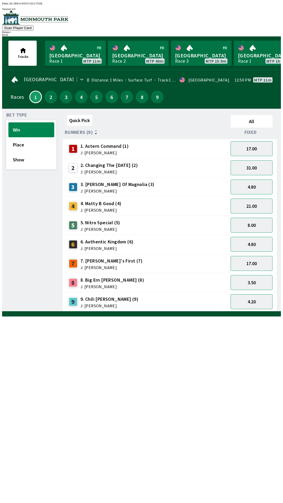
click at [70, 49] on link "[GEOGRAPHIC_DATA] Race 1 MTP 11m" at bounding box center [75, 53] width 61 height 25
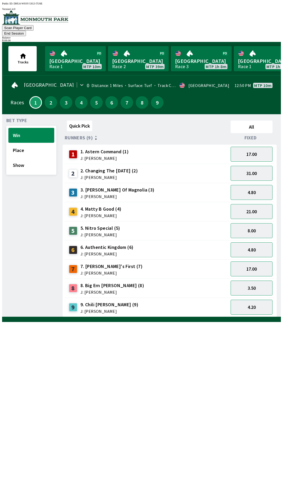
click at [26, 31] on button "End Session" at bounding box center [14, 34] width 24 height 6
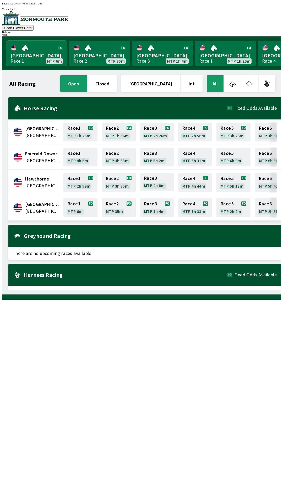
click at [27, 48] on link "[GEOGRAPHIC_DATA] Race 1 MTP 6m" at bounding box center [36, 53] width 61 height 25
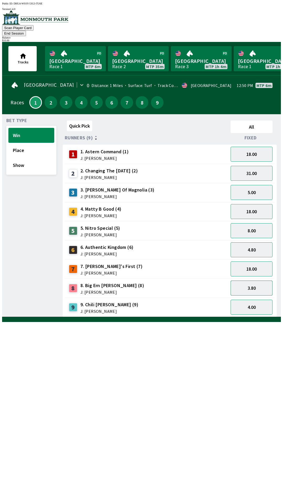
click at [247, 281] on button "3.80" at bounding box center [252, 288] width 42 height 15
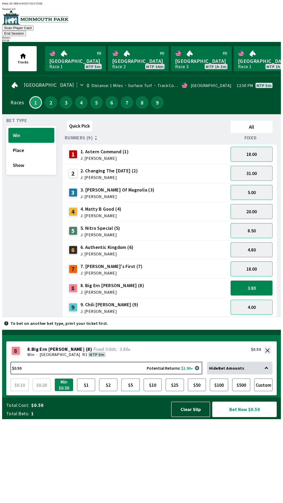
click at [130, 391] on button "$5" at bounding box center [130, 385] width 18 height 13
click at [124, 374] on button "$5.00 Potential Returns: $19.00" at bounding box center [106, 368] width 192 height 13
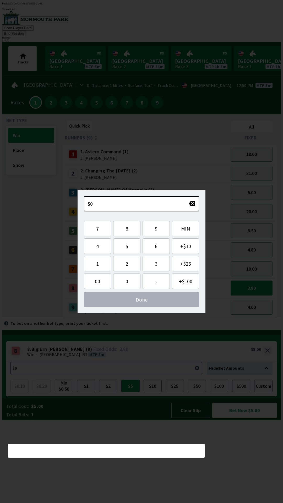
click at [185, 317] on div "Quick Pick All Runners (9) Fixed 1 1. Astern Command (1) J: [PERSON_NAME] 18.00…" at bounding box center [172, 217] width 218 height 199
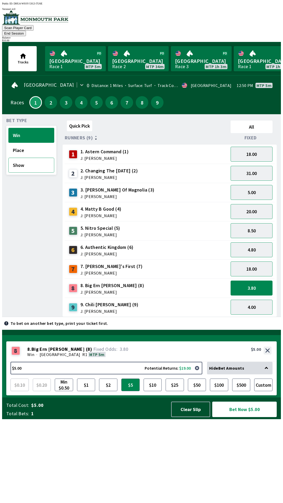
click at [21, 158] on button "Show" at bounding box center [31, 165] width 46 height 15
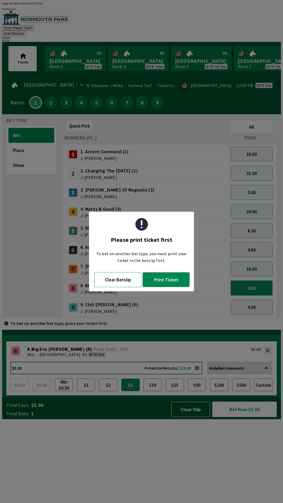
click at [120, 280] on button "Clear Betslip" at bounding box center [117, 279] width 47 height 15
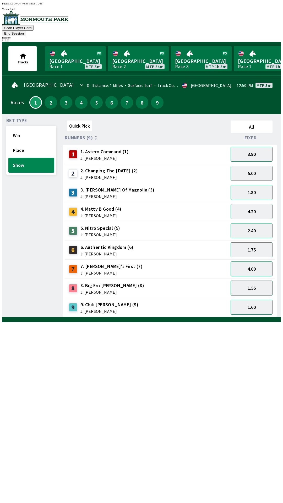
click at [253, 281] on button "1.55" at bounding box center [252, 288] width 42 height 15
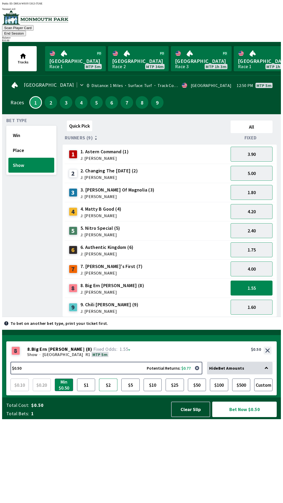
click at [107, 391] on button "$2" at bounding box center [108, 385] width 18 height 13
click at [242, 417] on button "Bet Now $2.00" at bounding box center [244, 409] width 64 height 15
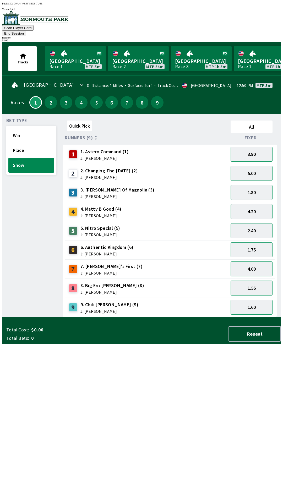
click at [194, 317] on div "Quick Pick All Runners (9) Fixed 1 1. Astern Command (1) J: [PERSON_NAME] 3.90 …" at bounding box center [172, 217] width 218 height 199
click at [257, 301] on button "1.60" at bounding box center [252, 307] width 42 height 15
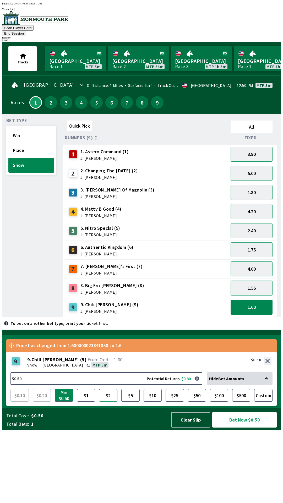
click at [106, 402] on button "$2" at bounding box center [108, 395] width 18 height 13
click at [243, 428] on button "Bet Now $2.00" at bounding box center [244, 419] width 64 height 15
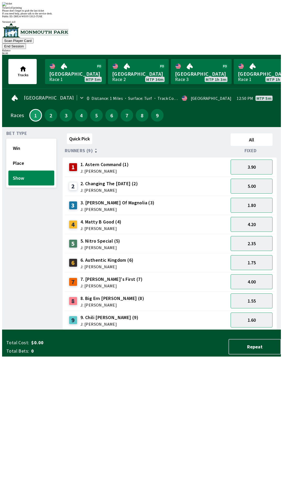
click at [195, 330] on div "Quick Pick All Runners (9) Fixed 1 1. Astern Command (1) J: [PERSON_NAME] 3.90 …" at bounding box center [172, 230] width 218 height 199
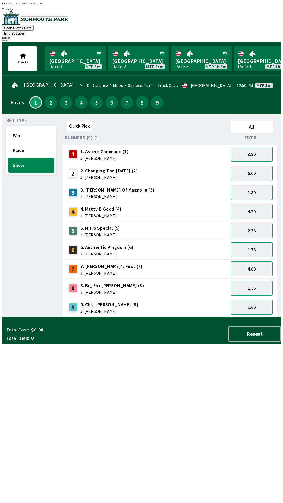
click at [248, 186] on button "1.80" at bounding box center [252, 192] width 42 height 15
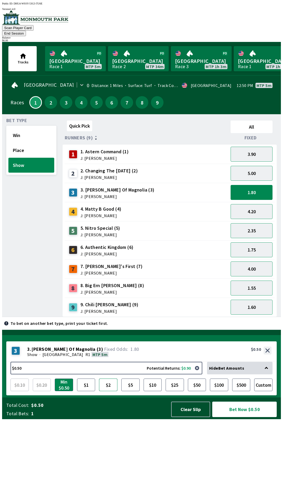
click at [108, 391] on button "$2" at bounding box center [108, 385] width 18 height 13
click at [246, 417] on button "Bet Now $2.00" at bounding box center [244, 409] width 64 height 15
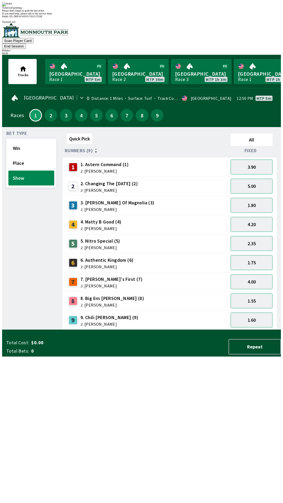
click at [160, 330] on div "Quick Pick All Runners (9) Fixed 1 1. Astern Command (1) J: [PERSON_NAME] 3.90 …" at bounding box center [172, 230] width 218 height 199
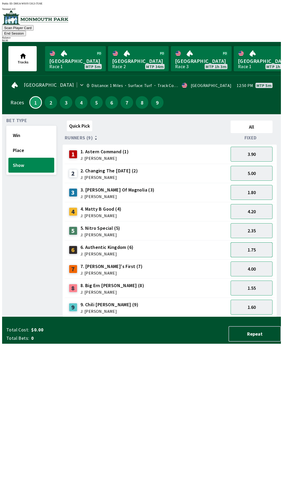
click at [255, 245] on button "1.75" at bounding box center [252, 249] width 42 height 15
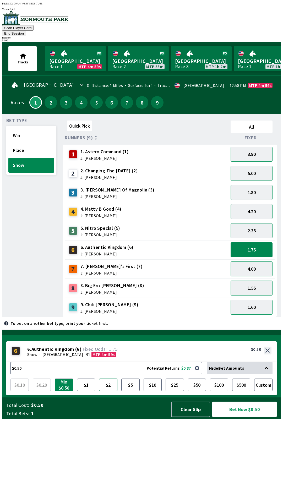
click at [109, 391] on button "$2" at bounding box center [108, 385] width 18 height 13
click at [244, 417] on button "Bet Now $2.00" at bounding box center [244, 409] width 64 height 15
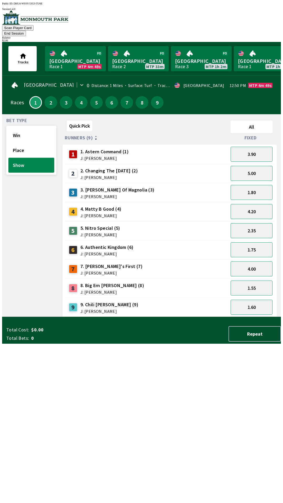
click at [164, 317] on div "Quick Pick All Runners (9) Fixed 1 1. Astern Command (1) J: [PERSON_NAME] 3.90 …" at bounding box center [172, 217] width 218 height 199
click at [254, 166] on button "5.00" at bounding box center [252, 173] width 42 height 15
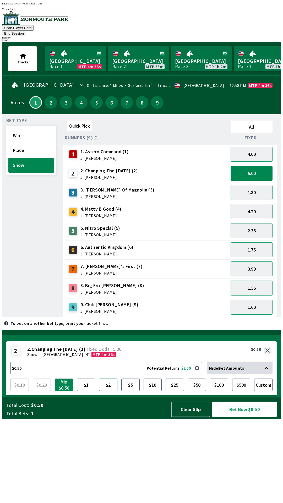
click at [101, 391] on button "$2" at bounding box center [108, 385] width 18 height 13
click at [240, 417] on button "Bet Now $2.00" at bounding box center [244, 409] width 64 height 15
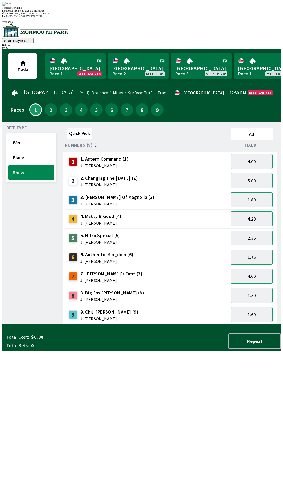
click at [70, 324] on div "Quick Pick All Runners (9) Fixed 1 1. Astern Command (1) J: [PERSON_NAME] 4.00 …" at bounding box center [172, 225] width 218 height 199
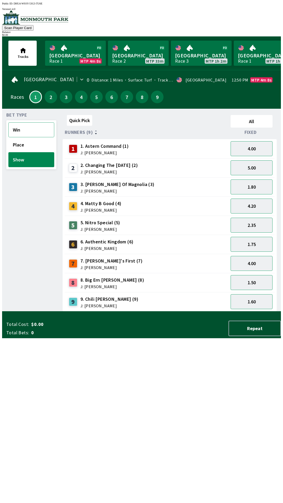
click at [14, 130] on button "Win" at bounding box center [31, 129] width 46 height 15
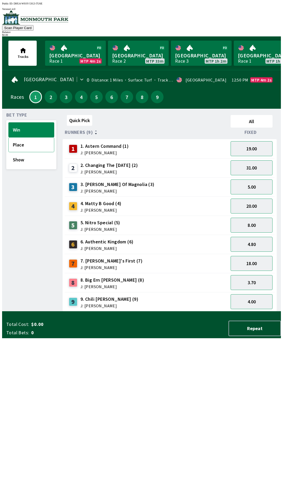
click at [18, 143] on button "Place" at bounding box center [31, 144] width 46 height 15
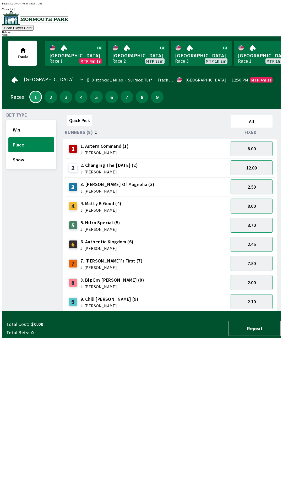
click at [2, 142] on div "Bet Type Win Place Show Quick Pick All Runners (9) Fixed 1 1. Astern Command (1…" at bounding box center [141, 210] width 279 height 203
click at [17, 157] on button "Show" at bounding box center [31, 159] width 46 height 15
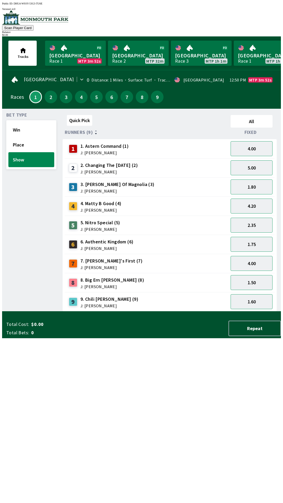
click at [90, 145] on span "1. Astern Command (1)" at bounding box center [104, 146] width 48 height 7
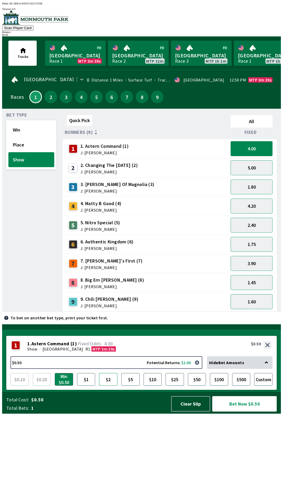
click at [107, 386] on button "$2" at bounding box center [108, 379] width 18 height 13
click at [19, 128] on button "Win" at bounding box center [31, 129] width 46 height 15
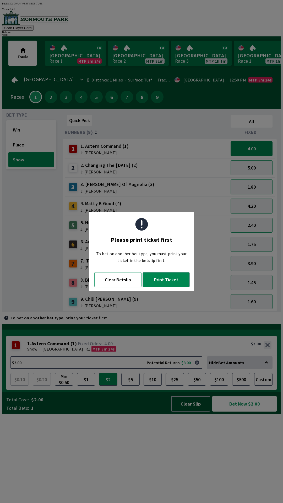
click at [115, 281] on button "Clear Betslip" at bounding box center [117, 279] width 47 height 15
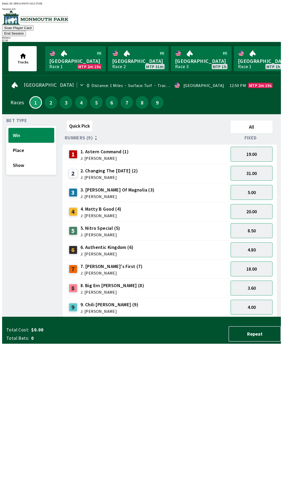
click at [73, 307] on div "9 9. Chili [PERSON_NAME] (9) J: [PERSON_NAME]" at bounding box center [147, 307] width 164 height 19
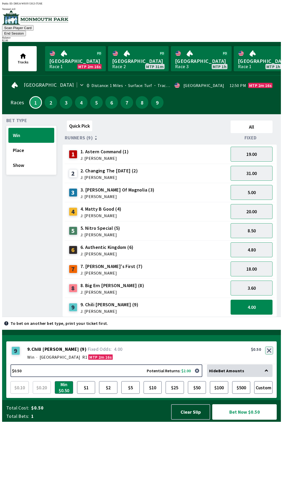
click at [270, 355] on button "button" at bounding box center [269, 351] width 8 height 8
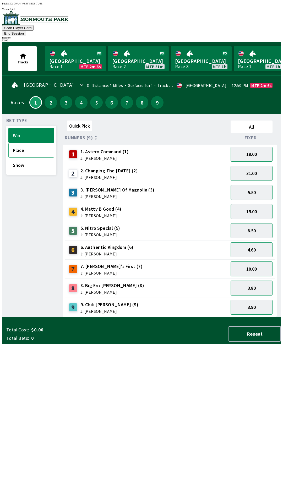
click at [34, 143] on button "Place" at bounding box center [31, 150] width 46 height 15
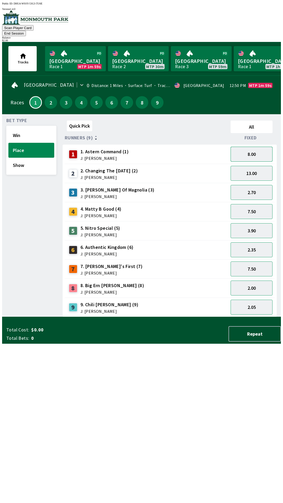
click at [263, 147] on button "8.00" at bounding box center [252, 154] width 42 height 15
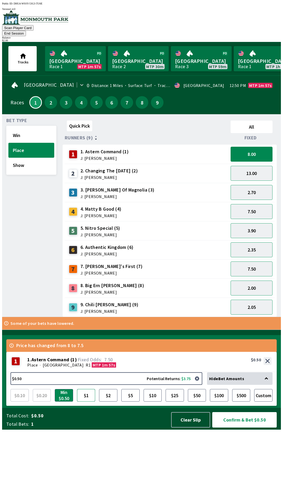
click at [87, 402] on button "$1" at bounding box center [86, 395] width 18 height 13
click at [242, 428] on button "Confirm & Bet $1.00" at bounding box center [244, 419] width 64 height 15
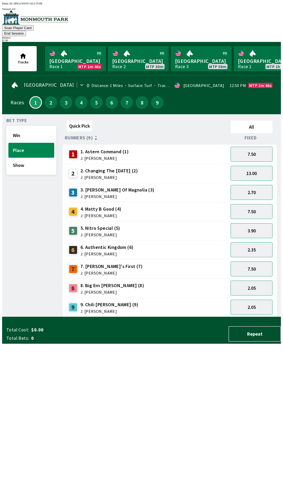
click at [72, 317] on div "Quick Pick All Runners (9) Fixed 1 1. Astern Command (1) J: [PERSON_NAME] 7.50 …" at bounding box center [172, 217] width 218 height 199
click at [255, 166] on button "12.00" at bounding box center [252, 173] width 42 height 15
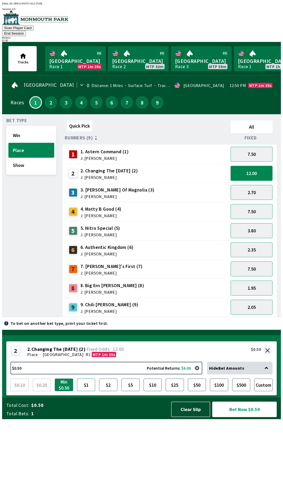
click at [85, 391] on button "$1" at bounding box center [86, 385] width 18 height 13
click at [237, 417] on button "Bet Now $1.00" at bounding box center [244, 409] width 64 height 15
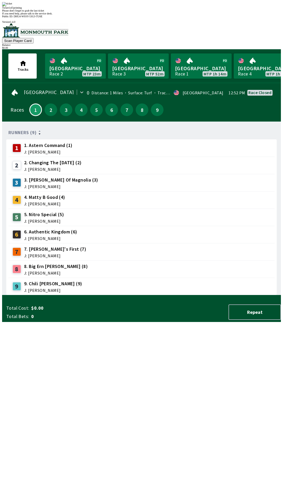
click at [126, 295] on div "Runners (9) 1 1. Astern Command (1) J: [PERSON_NAME] 2 2. Changing The [DATE] (…" at bounding box center [143, 211] width 275 height 170
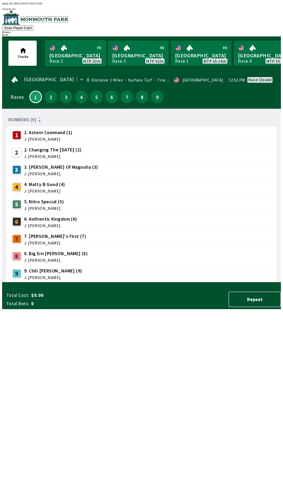
click at [65, 48] on link "[GEOGRAPHIC_DATA] Race 2 MTP 23m" at bounding box center [75, 53] width 61 height 25
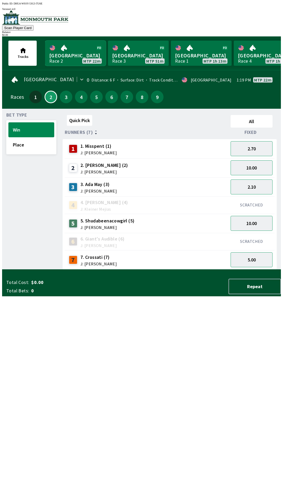
click at [80, 55] on link "[GEOGRAPHIC_DATA] Race 2 MTP 22m" at bounding box center [75, 53] width 61 height 25
click at [250, 58] on link "Monmouth Park Race 4 MTP 1h 20m" at bounding box center [264, 53] width 61 height 25
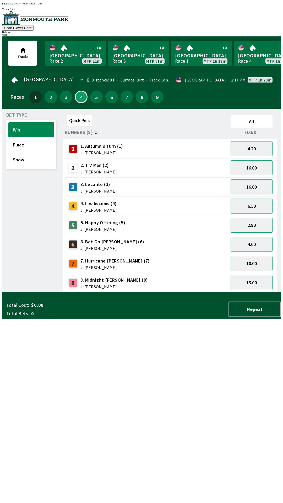
click at [120, 242] on div "6 6. Bet On [PERSON_NAME] (6) J: [PERSON_NAME]" at bounding box center [147, 244] width 160 height 13
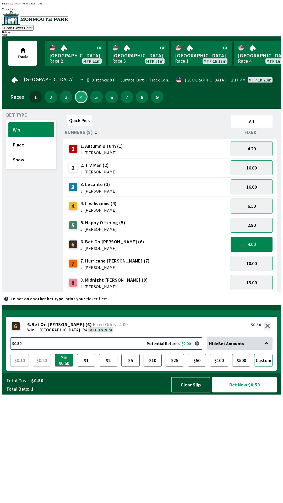
click at [269, 367] on button "Custom" at bounding box center [263, 360] width 18 height 13
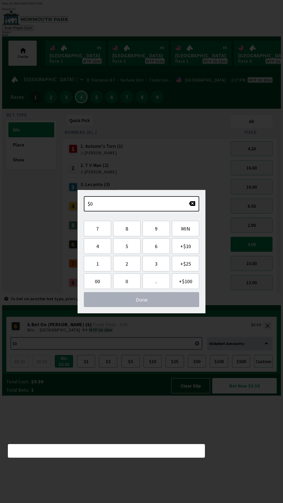
click at [270, 368] on button "Custom" at bounding box center [263, 361] width 18 height 13
click at [160, 292] on div "Quick Pick All Runners (8) Fixed 1 1. Autumn's Turn (1) J: [PERSON_NAME] 4.20 2…" at bounding box center [172, 203] width 218 height 180
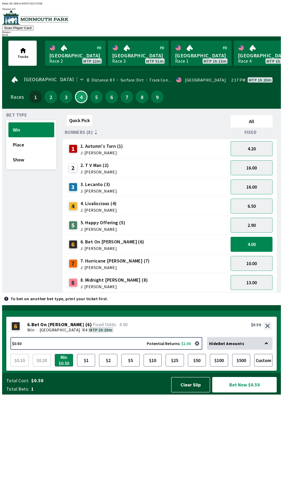
click at [46, 327] on span "Bet On [PERSON_NAME]" at bounding box center [57, 324] width 53 height 5
click at [92, 327] on span "4.00" at bounding box center [111, 324] width 38 height 5
click at [187, 393] on button "Clear Slip" at bounding box center [190, 384] width 39 height 15
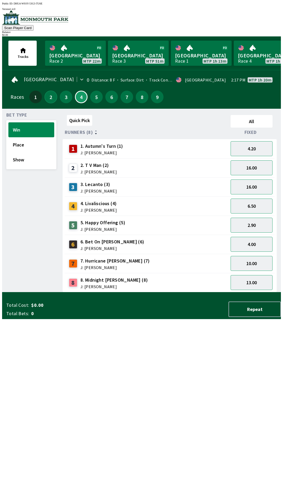
click at [48, 95] on button "2" at bounding box center [51, 97] width 13 height 13
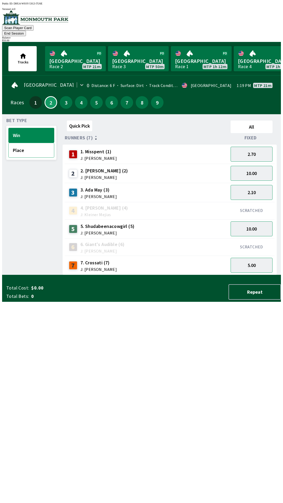
click at [29, 148] on button "Place" at bounding box center [31, 150] width 46 height 15
click at [254, 148] on button "1.40" at bounding box center [252, 154] width 42 height 15
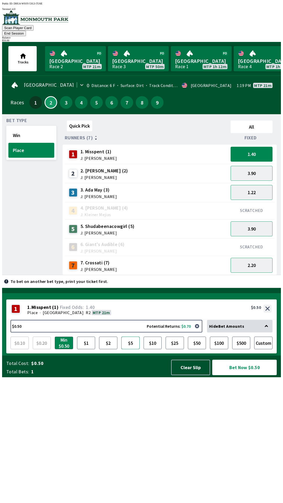
click at [128, 349] on button "$5" at bounding box center [130, 343] width 18 height 13
click at [242, 375] on button "Bet Now $5.00" at bounding box center [244, 367] width 64 height 15
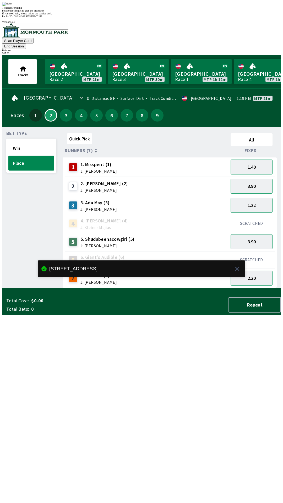
click at [194, 288] on div "Quick Pick All Runners (7) Fixed 1 1. Misspent (1) J: [PERSON_NAME] 1.40 2 2. […" at bounding box center [172, 209] width 218 height 157
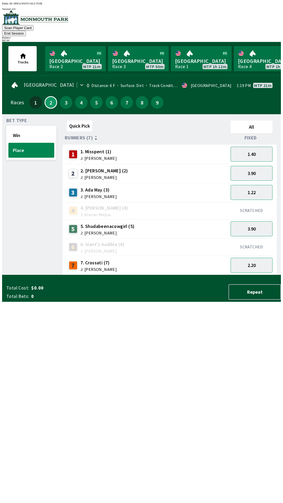
click at [253, 202] on div "SCRATCHED" at bounding box center [252, 210] width 46 height 17
click at [256, 187] on button "1.22" at bounding box center [252, 192] width 42 height 15
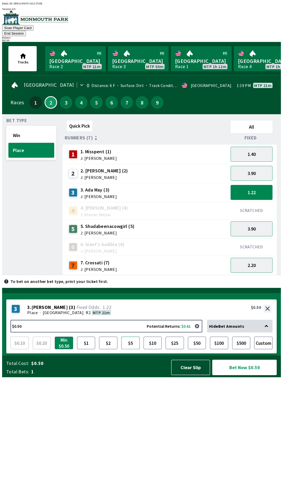
click at [131, 349] on button "$5" at bounding box center [130, 343] width 18 height 13
click at [249, 375] on button "Bet Now $5.00" at bounding box center [244, 367] width 64 height 15
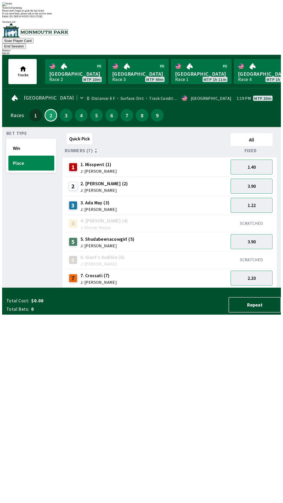
click at [191, 288] on div "Quick Pick All Runners (7) Fixed 1 1. Misspent (1) J: [PERSON_NAME] 1.40 2 2. […" at bounding box center [172, 209] width 218 height 157
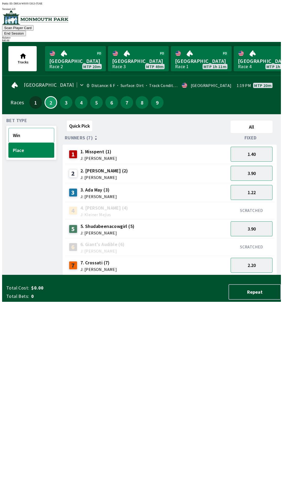
click at [22, 128] on button "Win" at bounding box center [31, 135] width 46 height 15
click at [30, 146] on button "Place" at bounding box center [31, 150] width 46 height 15
click at [257, 221] on button "3.90" at bounding box center [252, 228] width 42 height 15
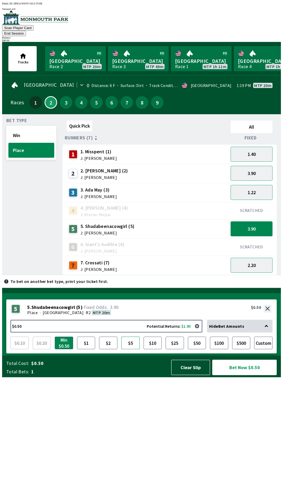
click at [130, 349] on button "$5" at bounding box center [130, 343] width 18 height 13
click at [247, 375] on button "Bet Now $5.00" at bounding box center [244, 367] width 64 height 15
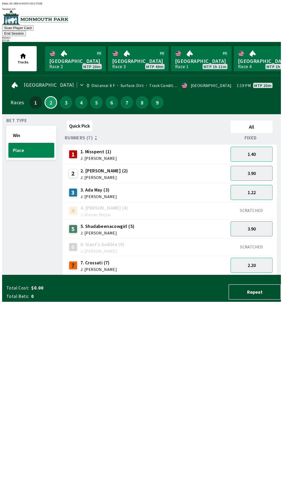
click at [168, 275] on div "Quick Pick All Runners (7) Fixed 1 1. Misspent (1) J: [PERSON_NAME] 1.40 2 2. […" at bounding box center [172, 196] width 218 height 157
click at [26, 31] on button "End Session" at bounding box center [14, 34] width 24 height 6
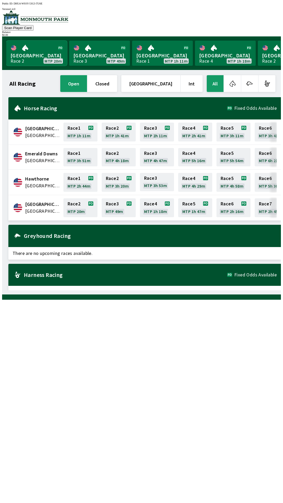
click at [35, 58] on link "[GEOGRAPHIC_DATA] Race 2 MTP 20m" at bounding box center [36, 53] width 61 height 25
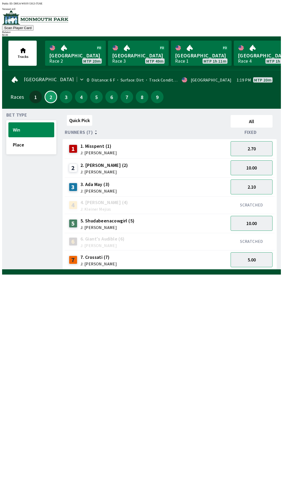
click at [50, 223] on div "Bet Type Win Place" at bounding box center [31, 191] width 50 height 157
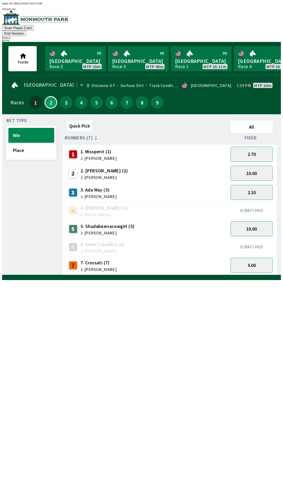
click at [120, 231] on span "J: [PERSON_NAME]" at bounding box center [107, 233] width 54 height 4
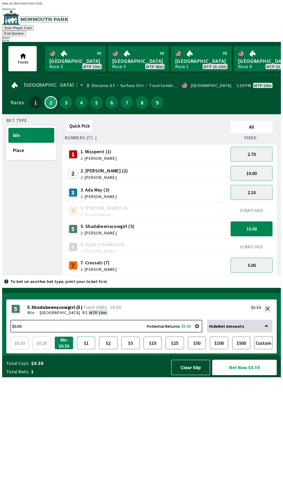
click at [88, 349] on button "$1" at bounding box center [86, 343] width 18 height 13
click at [104, 349] on button "$2" at bounding box center [108, 343] width 18 height 13
click at [85, 349] on button "$1" at bounding box center [86, 343] width 18 height 13
click at [111, 349] on button "$2" at bounding box center [108, 343] width 18 height 13
click at [234, 375] on button "Bet Now $2.00" at bounding box center [244, 367] width 64 height 15
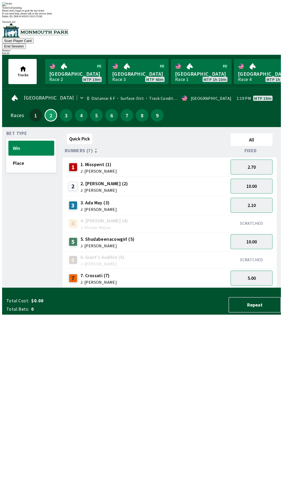
click at [190, 288] on div "Quick Pick All Runners (7) Fixed 1 1. Misspent (1) J: [PERSON_NAME] 2.70 2 2. […" at bounding box center [172, 209] width 218 height 157
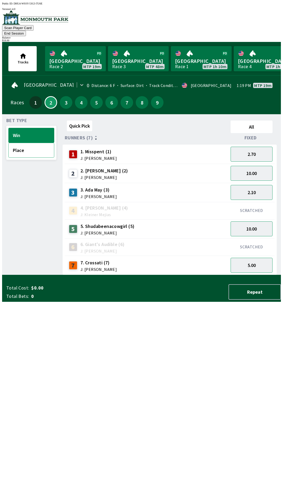
click at [36, 144] on button "Place" at bounding box center [31, 150] width 46 height 15
click at [256, 189] on button "1.22" at bounding box center [252, 192] width 42 height 15
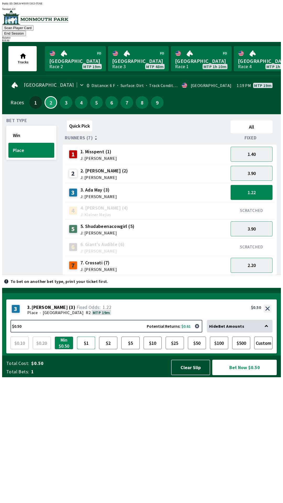
click at [91, 349] on button "$1" at bounding box center [86, 343] width 18 height 13
click at [113, 349] on button "$2" at bounding box center [108, 343] width 18 height 13
click at [88, 349] on button "$1" at bounding box center [86, 343] width 18 height 13
click at [244, 375] on button "Bet Now $1.00" at bounding box center [244, 367] width 64 height 15
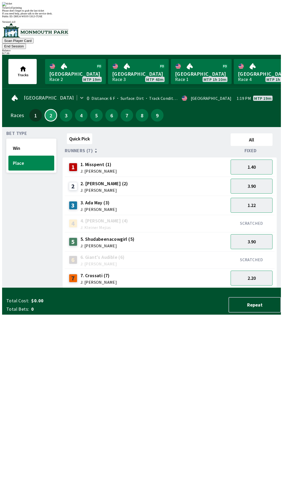
click at [70, 288] on div "Quick Pick All Runners (7) Fixed 1 1. Misspent (1) J: [PERSON_NAME] 1.40 2 2. […" at bounding box center [172, 209] width 218 height 157
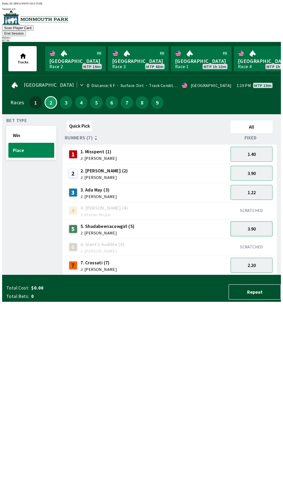
click at [254, 222] on button "3.90" at bounding box center [252, 228] width 42 height 15
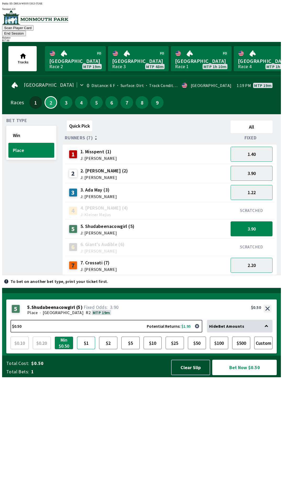
click at [85, 349] on button "$1" at bounding box center [86, 343] width 18 height 13
click at [237, 375] on button "Bet Now $1.00" at bounding box center [244, 367] width 64 height 15
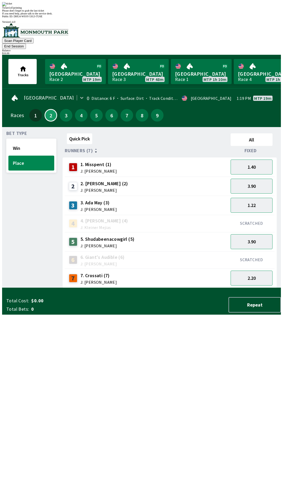
click at [198, 288] on div "Quick Pick All Runners (7) Fixed 1 1. Misspent (1) J: [PERSON_NAME] 1.40 2 2. […" at bounding box center [172, 209] width 218 height 157
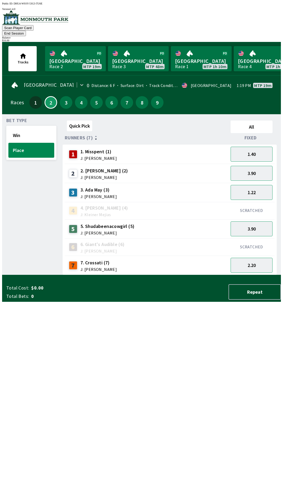
click at [26, 31] on button "End Session" at bounding box center [14, 34] width 24 height 6
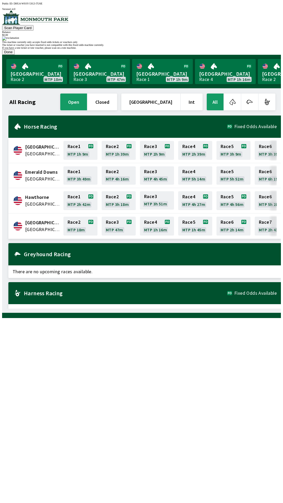
click at [15, 55] on button "Done" at bounding box center [8, 52] width 13 height 6
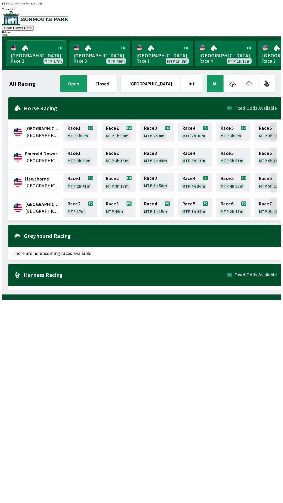
click at [28, 58] on link "[GEOGRAPHIC_DATA] Race 2 MTP 17m" at bounding box center [36, 53] width 61 height 25
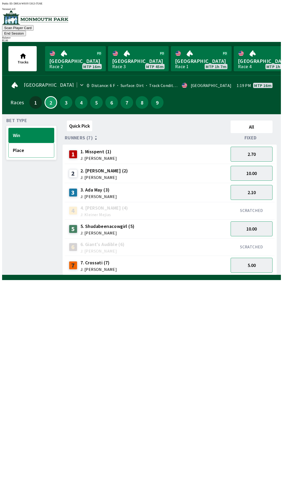
click at [25, 146] on button "Place" at bounding box center [31, 150] width 46 height 15
click at [203, 150] on div "1 1. Misspent (1) J: [PERSON_NAME]" at bounding box center [147, 154] width 160 height 13
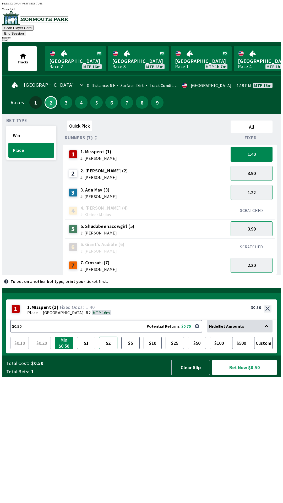
click at [110, 349] on button "$2" at bounding box center [108, 343] width 18 height 13
click at [266, 349] on button "Custom" at bounding box center [263, 343] width 18 height 13
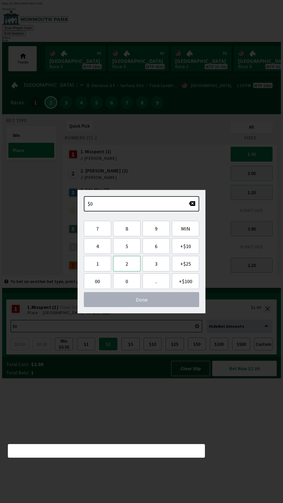
click at [126, 262] on button "2" at bounding box center [126, 263] width 27 height 15
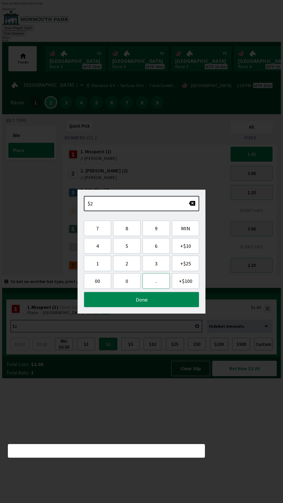
click at [156, 286] on button "." at bounding box center [156, 280] width 27 height 15
click at [128, 250] on button "5" at bounding box center [126, 245] width 27 height 15
click at [127, 282] on button "0" at bounding box center [126, 280] width 27 height 15
click at [143, 300] on button "Done" at bounding box center [141, 299] width 115 height 15
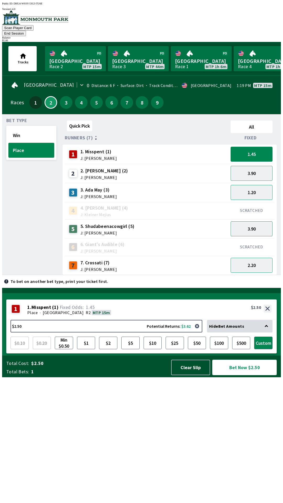
click at [234, 375] on button "Bet Now $2.50" at bounding box center [244, 367] width 64 height 15
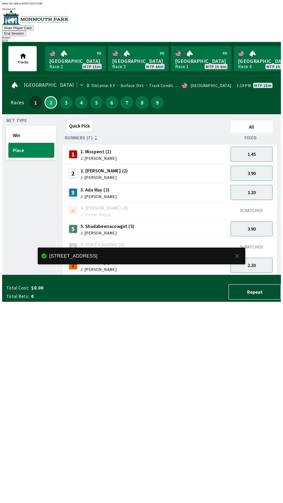
click at [147, 275] on div "Quick Pick All Runners (7) Fixed 1 1. Misspent (1) J: [PERSON_NAME] 1.45 2 2. […" at bounding box center [172, 196] width 218 height 157
click at [244, 186] on button "1.20" at bounding box center [252, 192] width 42 height 15
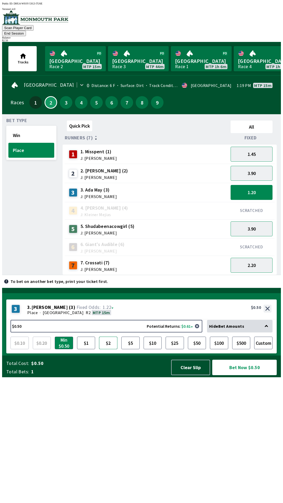
click at [106, 349] on button "$2" at bounding box center [108, 343] width 18 height 13
click at [264, 349] on button "Custom" at bounding box center [263, 343] width 18 height 13
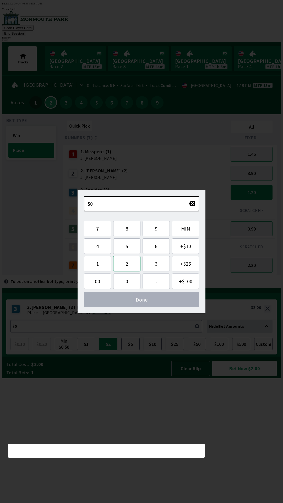
click at [135, 268] on button "2" at bounding box center [126, 263] width 27 height 15
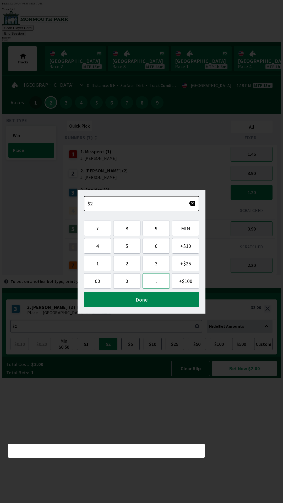
click at [149, 284] on button "." at bounding box center [156, 280] width 27 height 15
click at [129, 248] on button "5" at bounding box center [126, 245] width 27 height 15
click at [130, 285] on button "0" at bounding box center [126, 280] width 27 height 15
click at [142, 307] on button "Done" at bounding box center [141, 299] width 115 height 15
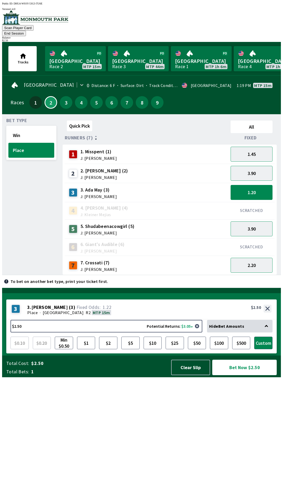
click at [233, 375] on button "Bet Now $2.50" at bounding box center [244, 367] width 64 height 15
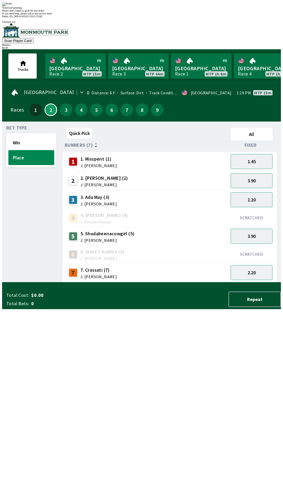
click at [77, 282] on div "Quick Pick All Runners (7) Fixed 1 1. Misspent (1) J: [PERSON_NAME] 1.45 2 2. […" at bounding box center [172, 204] width 218 height 157
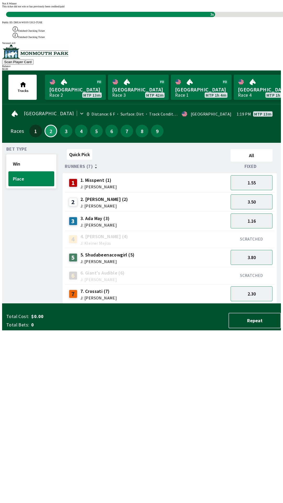
click at [227, 17] on div "3s" at bounding box center [145, 14] width 279 height 5
click at [221, 17] on div "Not A Winner This ticket did not win or has previously been credited/paid 3s" at bounding box center [141, 9] width 279 height 15
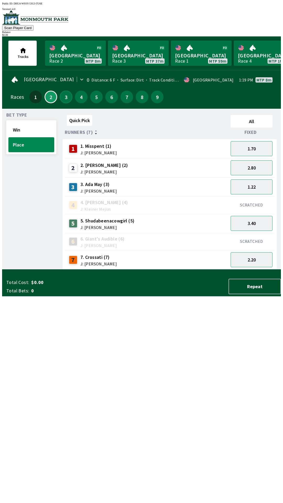
click at [65, 96] on button "3" at bounding box center [66, 97] width 13 height 13
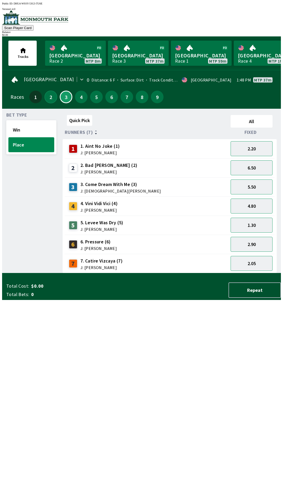
click at [45, 97] on button "2" at bounding box center [51, 97] width 13 height 13
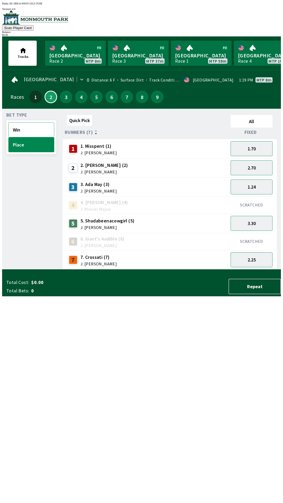
click at [30, 125] on button "Win" at bounding box center [31, 129] width 46 height 15
click at [64, 94] on button "3" at bounding box center [66, 97] width 13 height 13
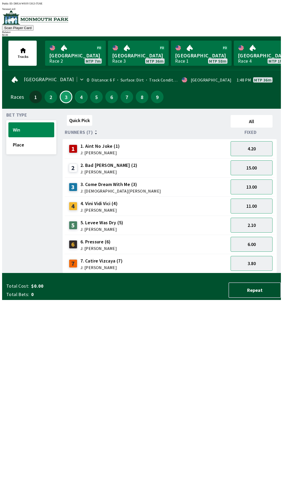
click at [75, 95] on button "4" at bounding box center [81, 97] width 13 height 13
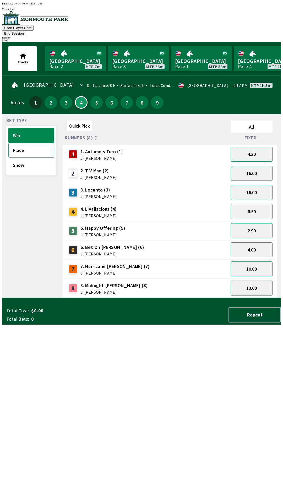
click at [19, 144] on button "Place" at bounding box center [31, 150] width 46 height 15
click at [50, 96] on button "2" at bounding box center [51, 102] width 13 height 13
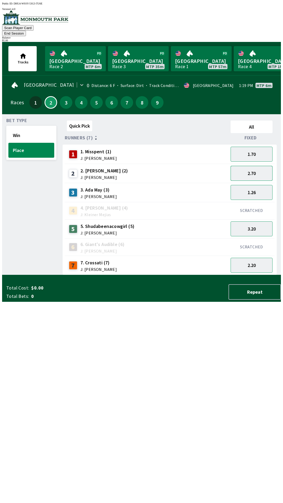
click at [256, 166] on button "2.70" at bounding box center [252, 173] width 42 height 15
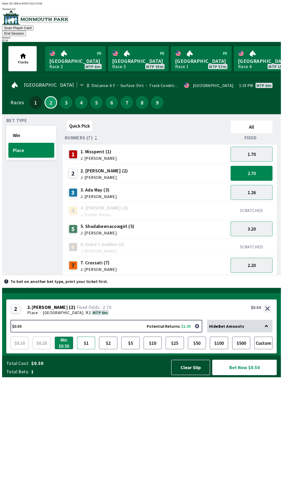
click at [86, 349] on button "$1" at bounding box center [86, 343] width 18 height 13
click at [127, 349] on button "$5" at bounding box center [130, 343] width 18 height 13
click at [258, 166] on button "2.70" at bounding box center [252, 173] width 42 height 15
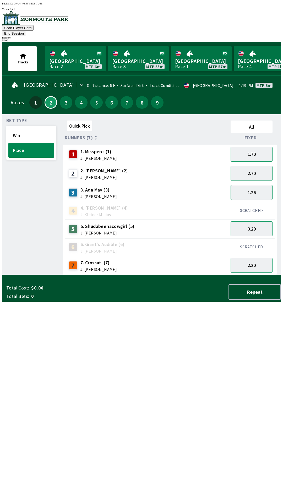
click at [238, 187] on button "1.26" at bounding box center [252, 192] width 42 height 15
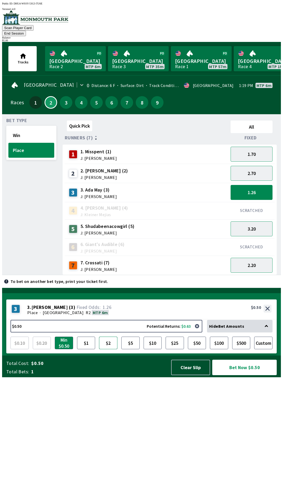
click at [110, 349] on button "$2" at bounding box center [108, 343] width 18 height 13
click at [256, 185] on button "1.26" at bounding box center [252, 192] width 42 height 15
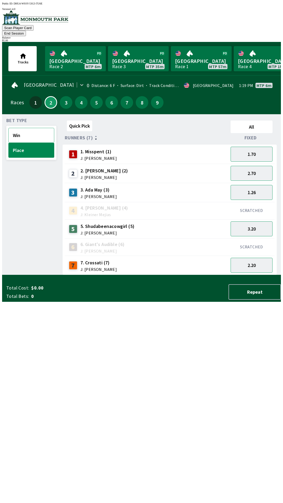
click at [26, 128] on button "Win" at bounding box center [31, 135] width 46 height 15
click at [255, 187] on button "2.20" at bounding box center [252, 192] width 42 height 15
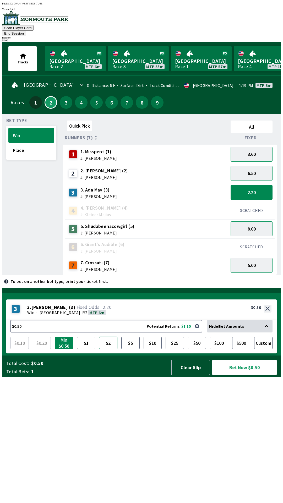
click at [114, 349] on button "$2" at bounding box center [108, 343] width 18 height 13
click at [130, 349] on button "$5" at bounding box center [130, 343] width 18 height 13
click at [231, 375] on button "Bet Now $5.00" at bounding box center [244, 367] width 64 height 15
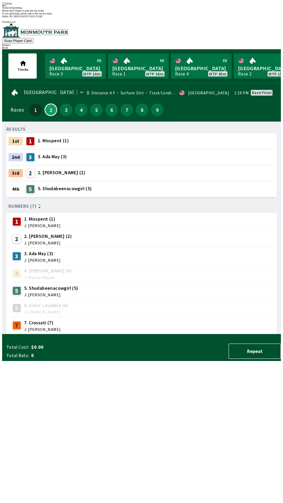
click at [205, 15] on div "Ticket 1 of 1 printing Please don't forget to grab the last ticket If you need …" at bounding box center [141, 8] width 279 height 13
click at [162, 12] on div "Please don't forget to grab the last ticket" at bounding box center [141, 10] width 279 height 3
click at [128, 15] on div "Ticket 1 of 1 printing Please don't forget to grab the last ticket If you need …" at bounding box center [141, 8] width 279 height 13
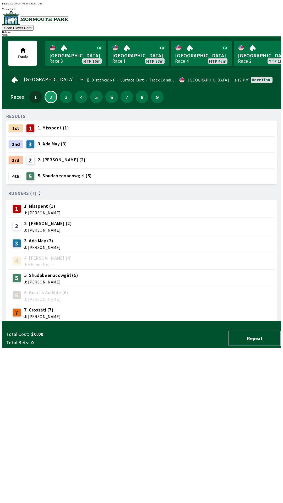
click at [153, 158] on div "3rd 2 2. [PERSON_NAME] (2)" at bounding box center [141, 161] width 266 height 16
click at [157, 97] on button "9" at bounding box center [157, 97] width 13 height 13
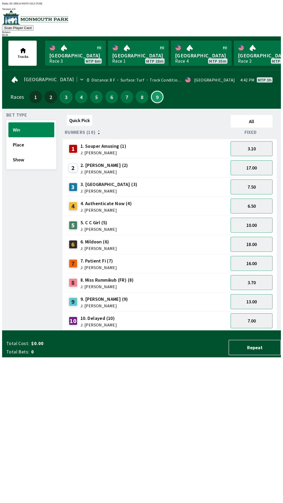
click at [60, 95] on button "3" at bounding box center [66, 97] width 13 height 13
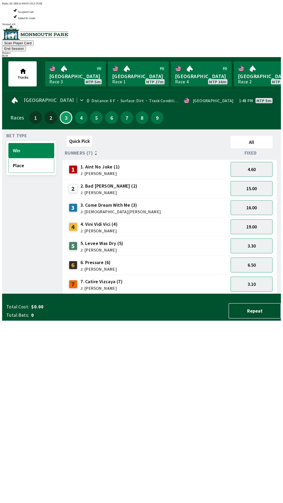
click at [26, 158] on button "Place" at bounding box center [31, 165] width 46 height 15
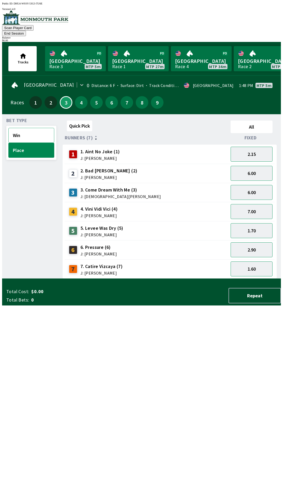
click at [26, 128] on button "Win" at bounding box center [31, 135] width 46 height 15
click at [259, 223] on button "3.30" at bounding box center [252, 230] width 42 height 15
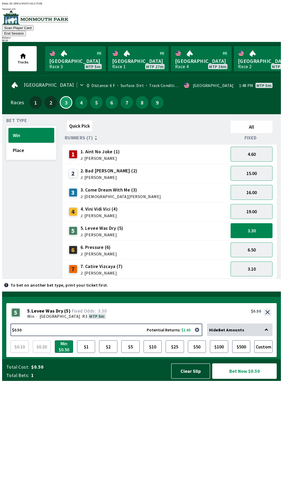
click at [261, 225] on button "3.30" at bounding box center [252, 230] width 42 height 15
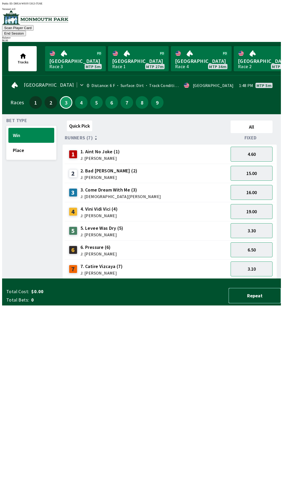
click at [261, 303] on button "Repeat" at bounding box center [255, 295] width 52 height 15
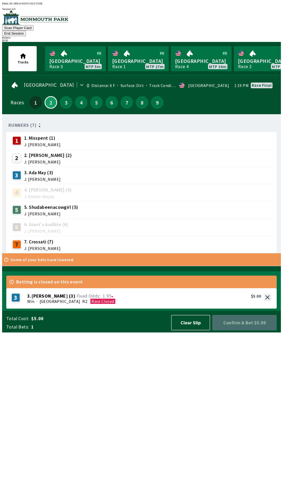
click at [258, 326] on span "Confirm & Bet $5.00" at bounding box center [244, 322] width 56 height 7
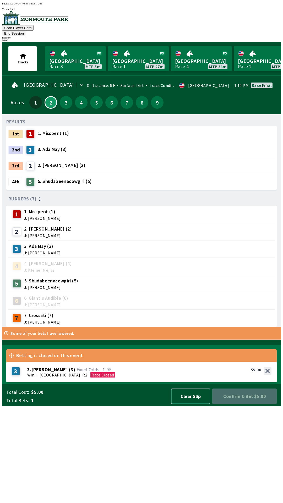
click at [183, 404] on button "Clear Slip" at bounding box center [190, 396] width 39 height 15
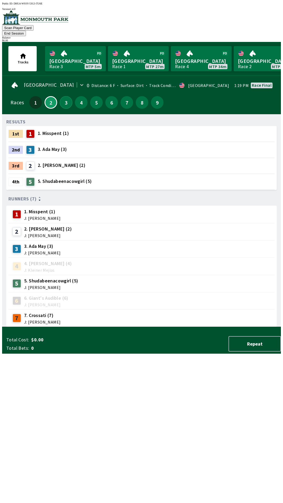
click at [66, 98] on button "3" at bounding box center [66, 102] width 13 height 13
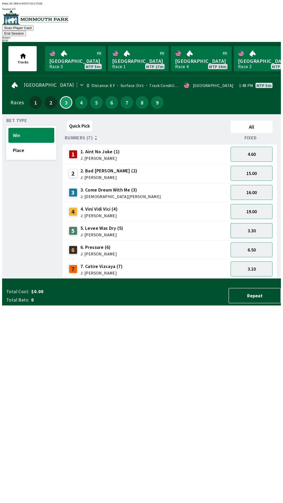
click at [257, 223] on button "3.30" at bounding box center [252, 230] width 42 height 15
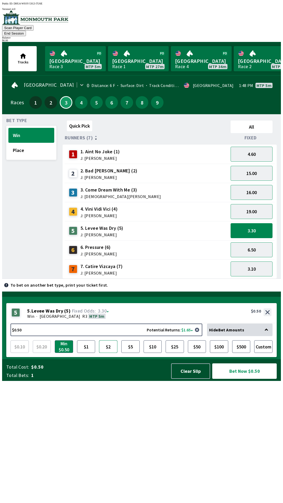
click at [107, 353] on button "$2" at bounding box center [108, 346] width 18 height 13
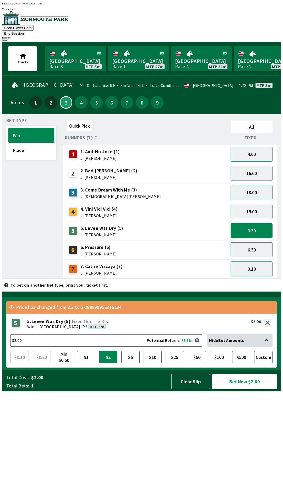
click at [253, 389] on button "Bet Now $2.00" at bounding box center [244, 381] width 64 height 15
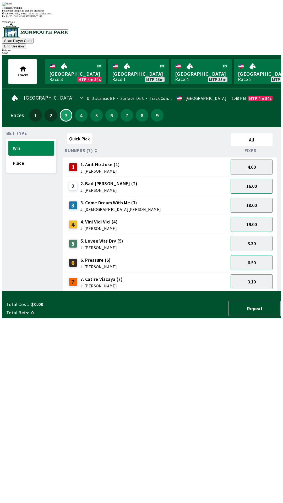
click at [127, 292] on div "Quick Pick All Runners (7) Fixed 1 1. Aint No Joke (1) J: [PERSON_NAME] 4.60 2 …" at bounding box center [172, 211] width 218 height 160
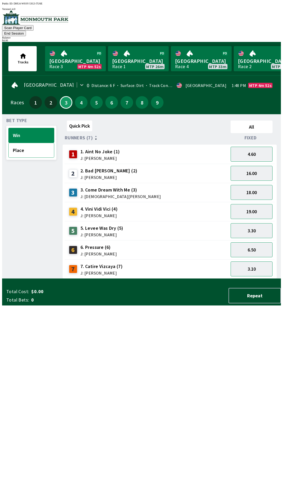
click at [32, 148] on button "Place" at bounding box center [31, 150] width 46 height 15
click at [262, 223] on button "1.70" at bounding box center [252, 230] width 42 height 15
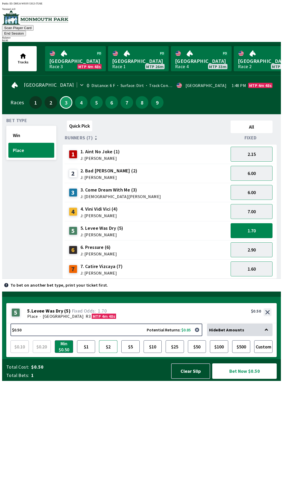
click at [109, 353] on button "$2" at bounding box center [108, 346] width 18 height 13
click at [247, 379] on button "Bet Now $2.00" at bounding box center [244, 370] width 64 height 15
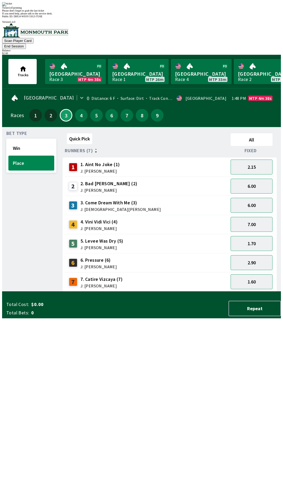
click at [197, 292] on div "Quick Pick All Runners (7) Fixed 1 1. Aint No Joke (1) J: [PERSON_NAME] 2.15 2 …" at bounding box center [172, 211] width 218 height 160
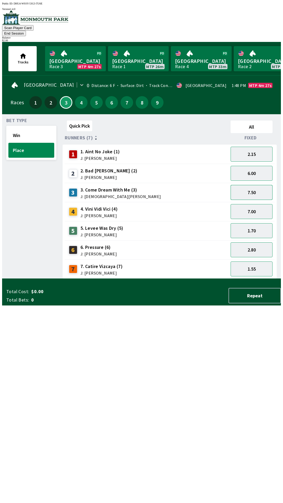
click at [258, 185] on button "7.50" at bounding box center [252, 192] width 42 height 15
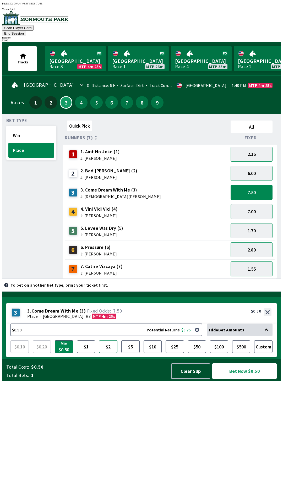
click at [110, 353] on button "$2" at bounding box center [108, 346] width 18 height 13
click at [252, 379] on button "Bet Now $2.00" at bounding box center [244, 370] width 64 height 15
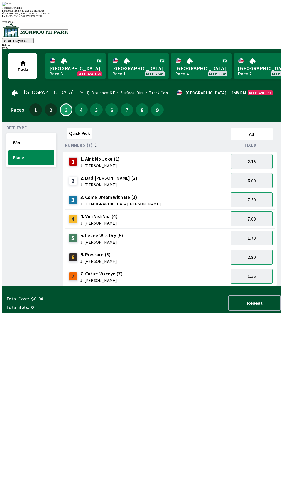
click at [210, 286] on div "Quick Pick All Runners (7) Fixed 1 1. Aint No Joke (1) J: [PERSON_NAME] 2.15 2 …" at bounding box center [172, 206] width 218 height 160
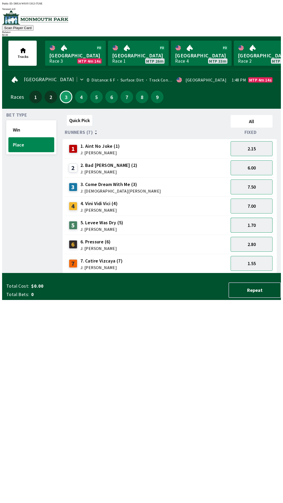
click at [267, 222] on button "1.70" at bounding box center [252, 225] width 42 height 15
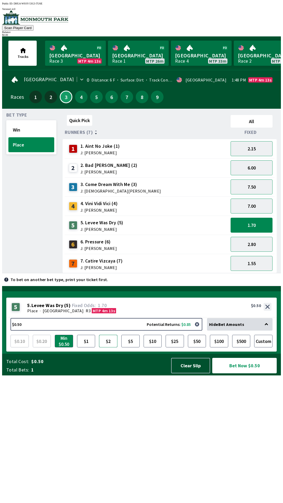
click at [109, 347] on button "$2" at bounding box center [108, 341] width 18 height 13
click at [238, 373] on button "Bet Now $2.00" at bounding box center [244, 365] width 64 height 15
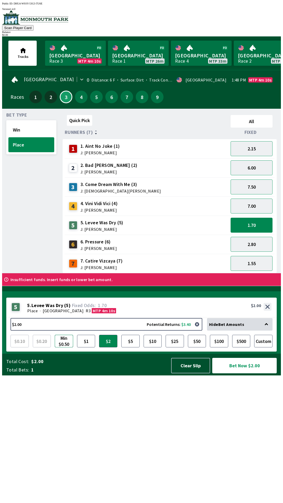
click at [62, 347] on button "Min $0.50" at bounding box center [64, 341] width 18 height 13
click at [239, 373] on button "Bet Now $0.50" at bounding box center [244, 365] width 64 height 15
click at [244, 373] on button "Bet Now $0.50" at bounding box center [244, 365] width 64 height 15
click at [252, 373] on button "Bet Now $0.50" at bounding box center [244, 365] width 64 height 15
click at [241, 373] on button "Bet Now $0.50" at bounding box center [244, 365] width 64 height 15
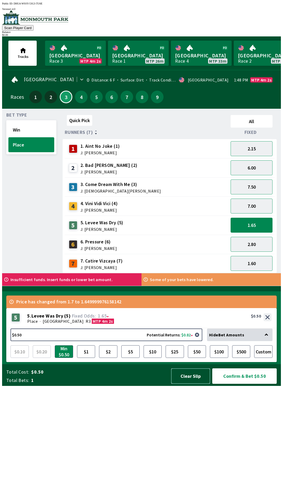
click at [183, 384] on button "Clear Slip" at bounding box center [190, 375] width 39 height 15
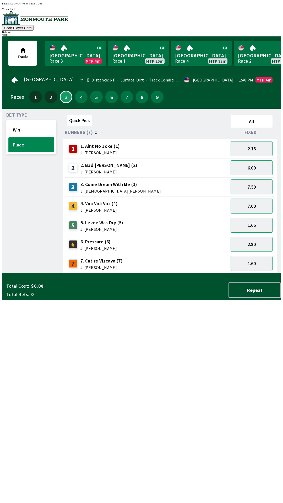
click at [30, 140] on button "Place" at bounding box center [31, 144] width 46 height 15
click at [260, 224] on button "1.65" at bounding box center [252, 225] width 42 height 15
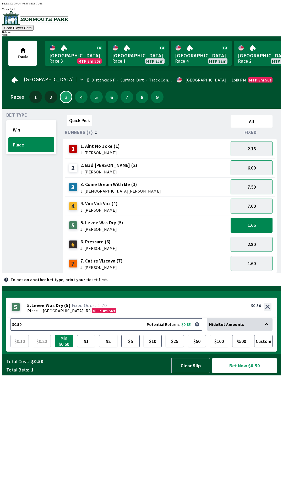
click at [255, 373] on button "Bet Now $0.50" at bounding box center [244, 365] width 64 height 15
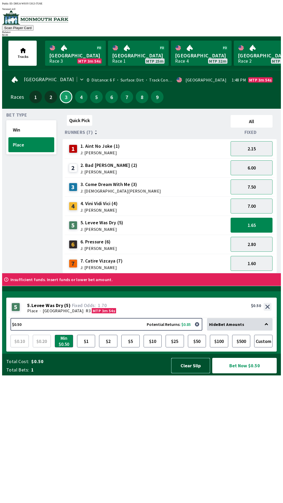
click at [191, 373] on button "Clear Slip" at bounding box center [190, 365] width 39 height 15
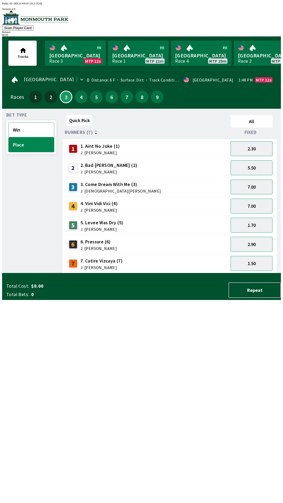
click at [35, 129] on button "Win" at bounding box center [31, 129] width 46 height 15
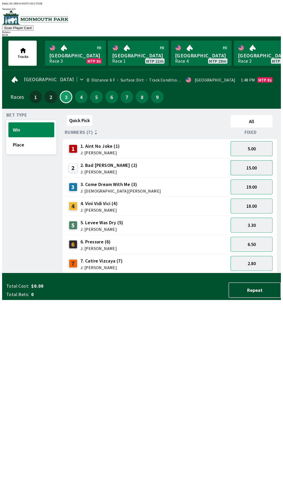
click at [255, 169] on button "15.00" at bounding box center [252, 167] width 42 height 15
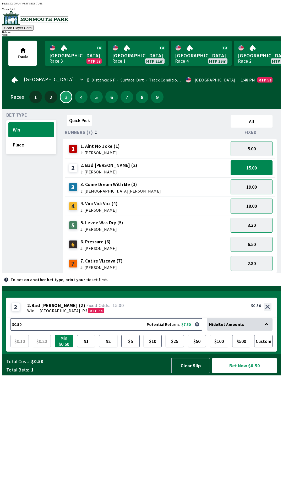
click at [254, 205] on button "18.00" at bounding box center [252, 206] width 42 height 15
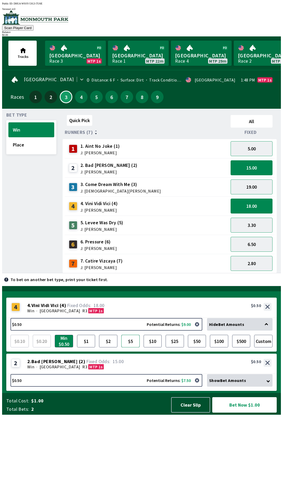
click at [131, 347] on button "$5" at bounding box center [130, 341] width 18 height 13
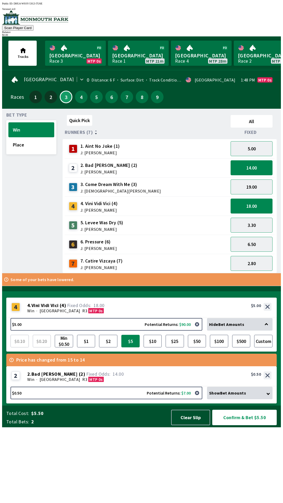
click at [130, 347] on button "$5" at bounding box center [130, 341] width 18 height 13
click at [121, 335] on button "$5" at bounding box center [130, 341] width 18 height 13
click at [21, 399] on button "$0.50 Potential Returns: $7.00" at bounding box center [106, 393] width 192 height 13
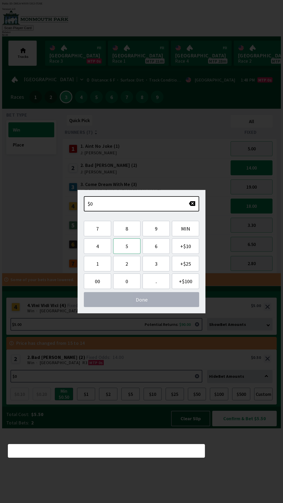
click at [126, 247] on button "5" at bounding box center [126, 245] width 27 height 15
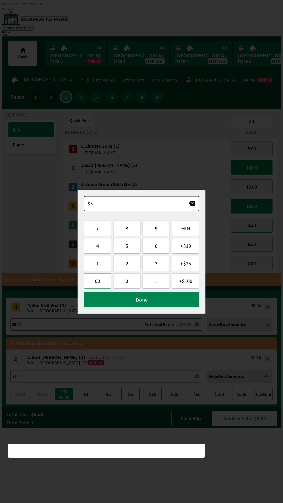
click at [99, 282] on button "00" at bounding box center [97, 280] width 27 height 15
click at [99, 283] on button "00" at bounding box center [97, 280] width 27 height 15
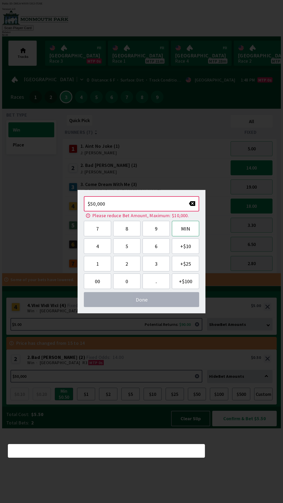
click at [187, 231] on button "MIN" at bounding box center [185, 228] width 27 height 15
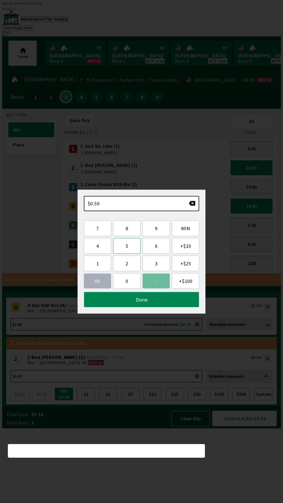
click at [129, 246] on button "5" at bounding box center [126, 245] width 27 height 15
click at [130, 282] on button "0" at bounding box center [126, 280] width 27 height 15
click at [132, 282] on button "0" at bounding box center [126, 280] width 27 height 15
click at [129, 282] on button "0" at bounding box center [126, 280] width 27 height 15
click at [128, 284] on button "0" at bounding box center [126, 280] width 27 height 15
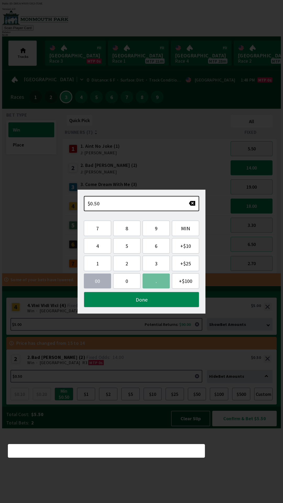
click at [198, 382] on button "button" at bounding box center [197, 376] width 10 height 10
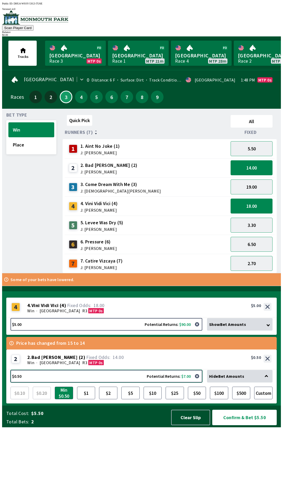
click at [22, 383] on button "$0.50 Potential Returns: $7.00" at bounding box center [106, 376] width 192 height 13
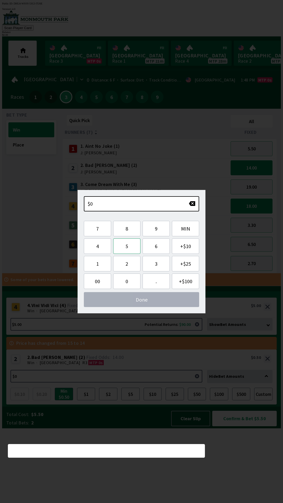
click at [130, 249] on button "5" at bounding box center [126, 245] width 27 height 15
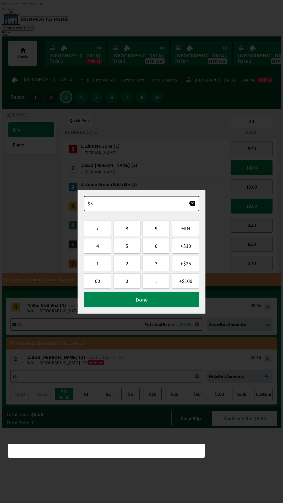
click at [155, 301] on button "Done" at bounding box center [141, 299] width 115 height 15
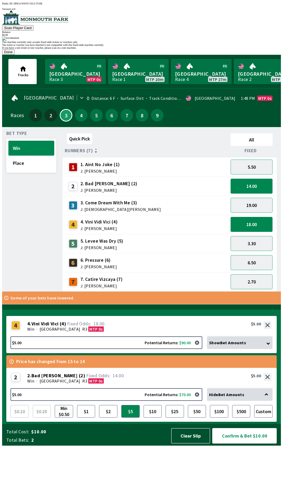
click at [241, 55] on div "This machine currently only accepts fixed odds tickets or vouchers only The tic…" at bounding box center [141, 45] width 279 height 18
click at [15, 55] on button "Done" at bounding box center [8, 52] width 13 height 6
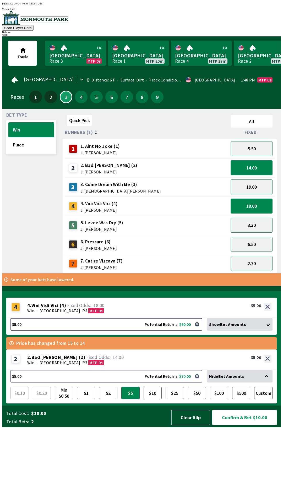
click at [255, 425] on button "Confirm & Bet $10.00" at bounding box center [244, 417] width 64 height 15
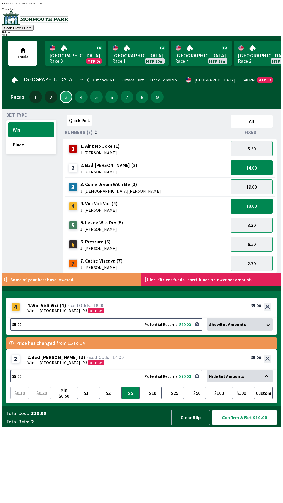
click at [249, 425] on button "Confirm & Bet $10.00" at bounding box center [244, 417] width 64 height 15
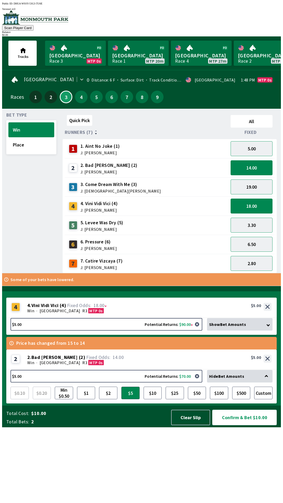
click at [212, 410] on button "Confirm & Bet $10.00" at bounding box center [244, 417] width 64 height 15
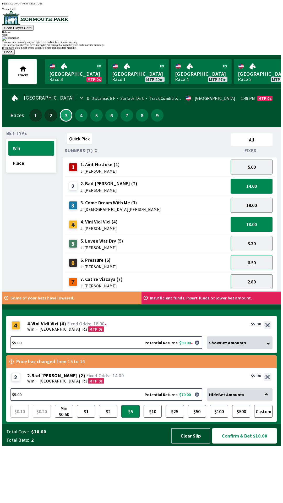
click at [212, 428] on button "Confirm & Bet $10.00" at bounding box center [244, 435] width 64 height 15
click at [15, 55] on button "Done" at bounding box center [8, 52] width 13 height 6
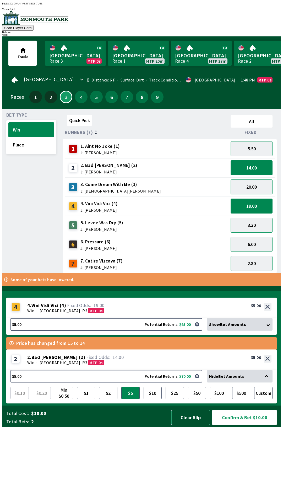
click at [197, 425] on button "Clear Slip" at bounding box center [190, 417] width 39 height 15
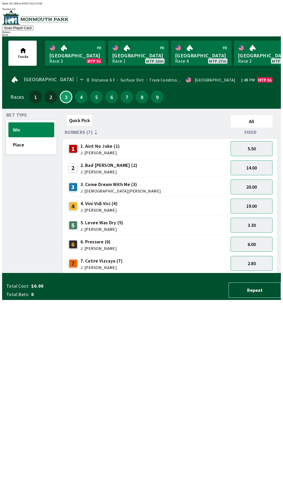
click at [265, 298] on button "Repeat" at bounding box center [255, 289] width 52 height 15
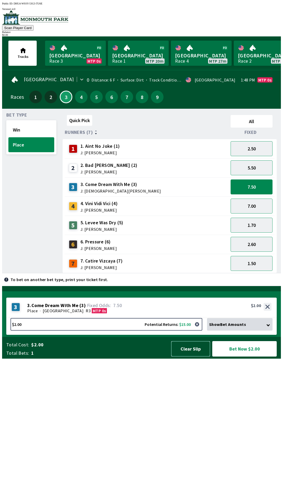
click at [203, 357] on button "Clear Slip" at bounding box center [190, 348] width 39 height 15
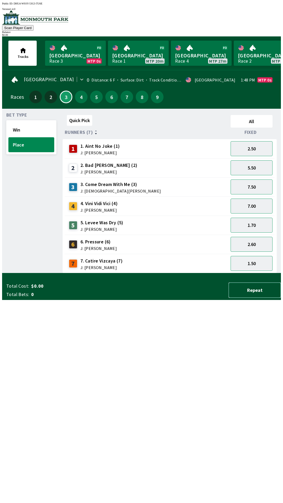
click at [261, 298] on button "Repeat" at bounding box center [255, 289] width 52 height 15
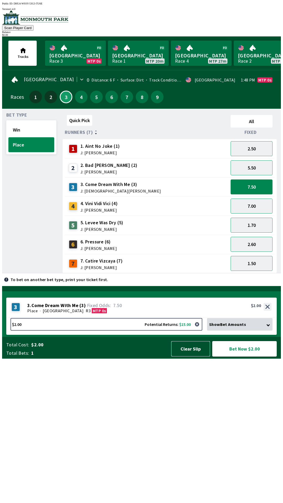
click at [198, 357] on button "Clear Slip" at bounding box center [190, 348] width 39 height 15
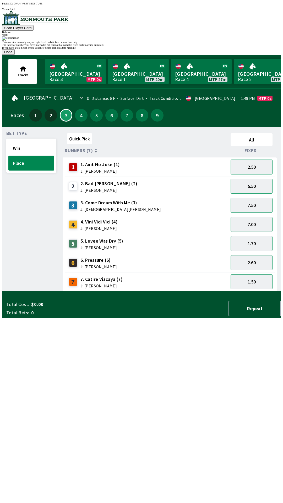
click at [15, 55] on button "Done" at bounding box center [8, 52] width 13 height 6
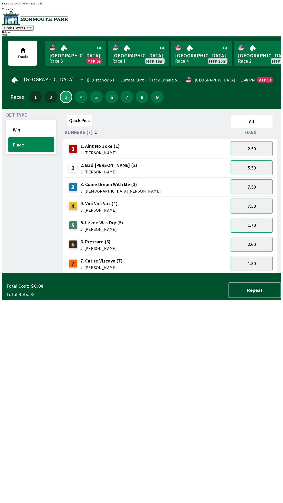
click at [247, 298] on button "Repeat" at bounding box center [255, 289] width 52 height 15
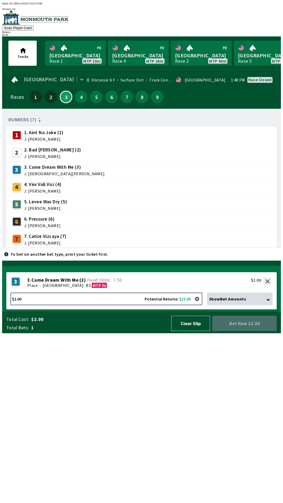
click at [185, 331] on button "Clear Slip" at bounding box center [190, 323] width 39 height 15
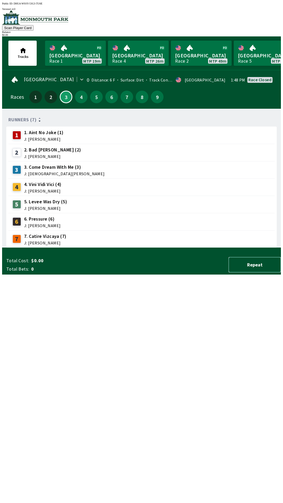
click at [249, 273] on button "Repeat" at bounding box center [255, 264] width 52 height 15
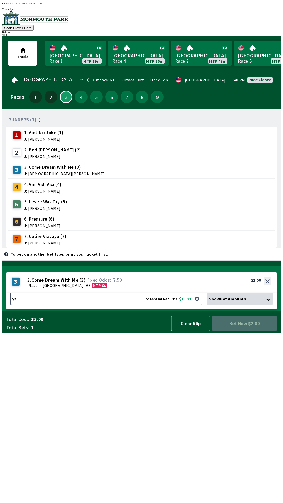
click at [189, 331] on button "Clear Slip" at bounding box center [190, 323] width 39 height 15
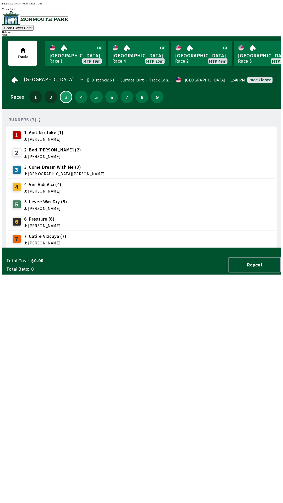
click at [262, 78] on div "Race closed" at bounding box center [259, 80] width 23 height 4
click at [262, 273] on button "Repeat" at bounding box center [255, 264] width 52 height 15
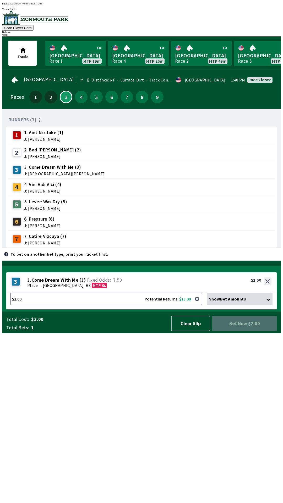
click at [260, 327] on span "Bet Now $2.00" at bounding box center [244, 323] width 56 height 7
click at [194, 331] on button "Clear Slip" at bounding box center [190, 323] width 39 height 15
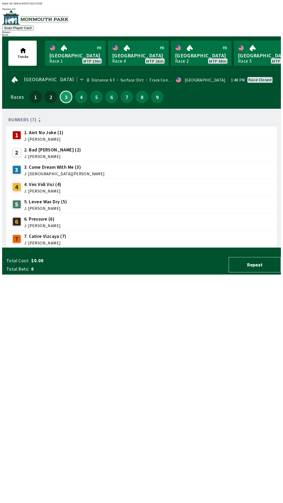
click at [261, 273] on button "Repeat" at bounding box center [255, 264] width 52 height 15
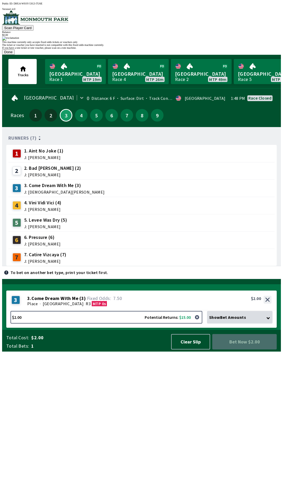
click at [15, 55] on button "Done" at bounding box center [8, 52] width 13 height 6
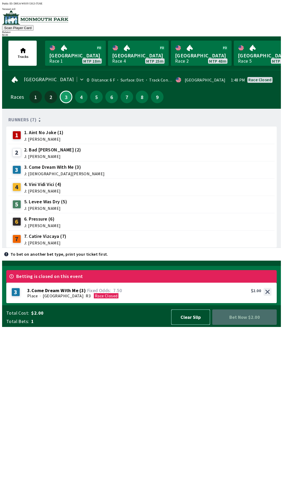
click at [188, 325] on button "Clear Slip" at bounding box center [190, 316] width 39 height 15
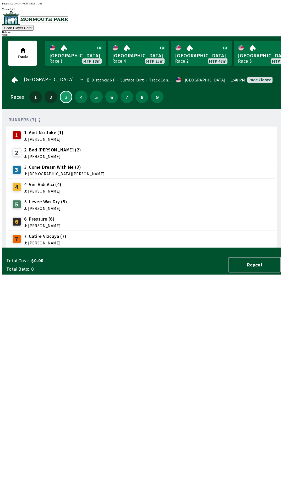
click at [261, 34] on div "$ 0.00" at bounding box center [141, 35] width 279 height 3
click at [264, 36] on div "Tracks [GEOGRAPHIC_DATA] Race 1 MTP 18m [GEOGRAPHIC_DATA] 4 MTP 25m [GEOGRAPHIC…" at bounding box center [143, 53] width 275 height 34
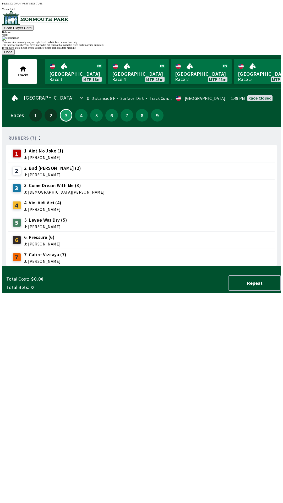
click at [15, 55] on button "Done" at bounding box center [8, 52] width 13 height 6
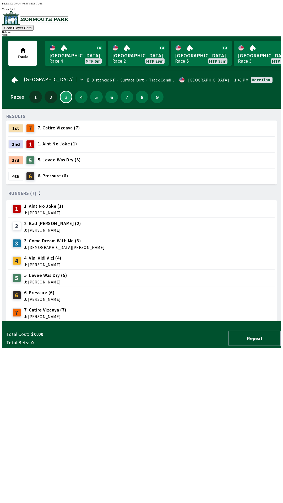
click at [45, 237] on span "3. Come Dream With Me (3)" at bounding box center [64, 240] width 81 height 7
click at [79, 94] on button "4" at bounding box center [81, 97] width 13 height 13
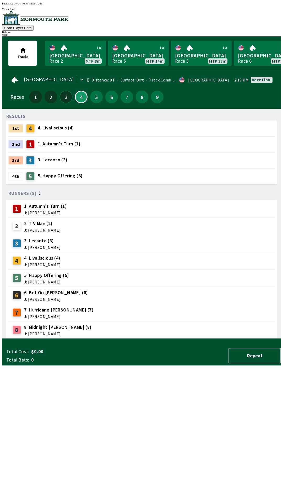
click at [67, 98] on button "3" at bounding box center [66, 97] width 13 height 13
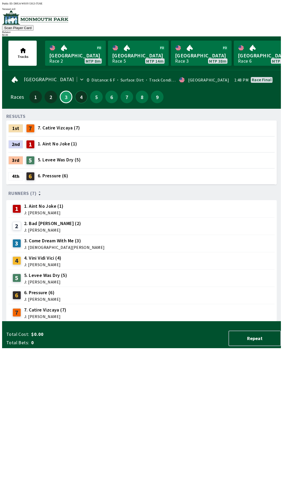
click at [81, 97] on button "4" at bounding box center [81, 97] width 13 height 13
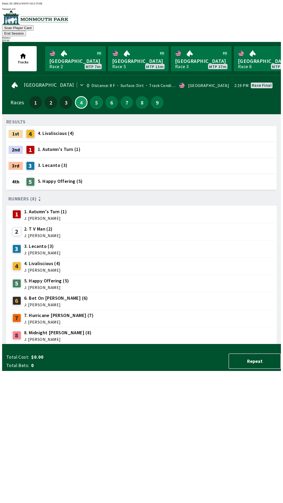
click at [91, 96] on button "5" at bounding box center [96, 102] width 13 height 13
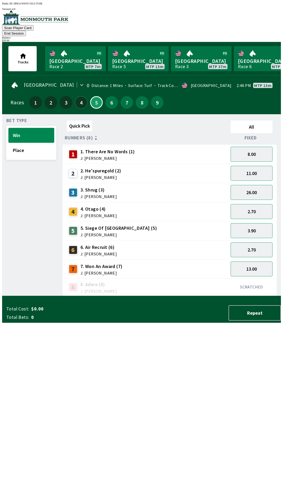
click at [78, 96] on button "4" at bounding box center [81, 102] width 13 height 13
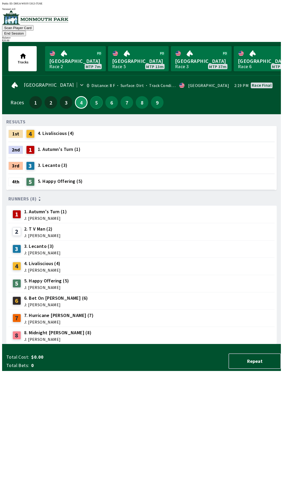
click at [95, 96] on button "5" at bounding box center [96, 102] width 13 height 13
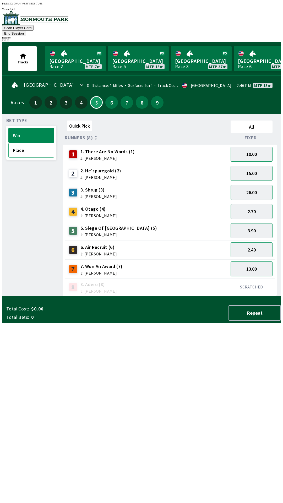
click at [34, 146] on button "Place" at bounding box center [31, 150] width 46 height 15
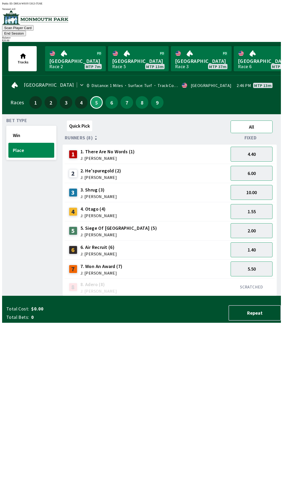
click at [262, 121] on button "All" at bounding box center [252, 127] width 42 height 13
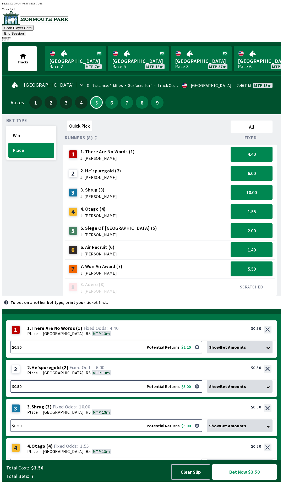
click at [262, 135] on div "Fixed" at bounding box center [252, 137] width 46 height 5
click at [262, 123] on button "All" at bounding box center [252, 127] width 42 height 13
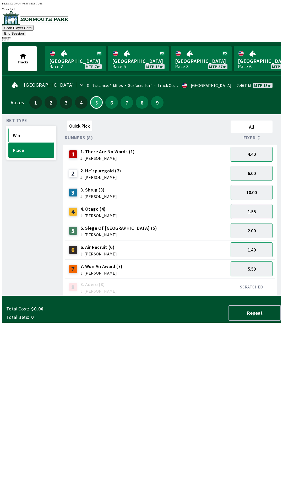
click at [40, 129] on button "Win" at bounding box center [31, 135] width 46 height 15
click at [258, 147] on button "10.00" at bounding box center [252, 154] width 42 height 15
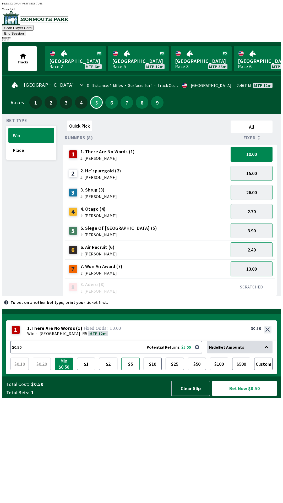
click at [130, 370] on button "$5" at bounding box center [130, 364] width 18 height 13
click at [249, 396] on button "Bet Now $5.00" at bounding box center [244, 388] width 64 height 15
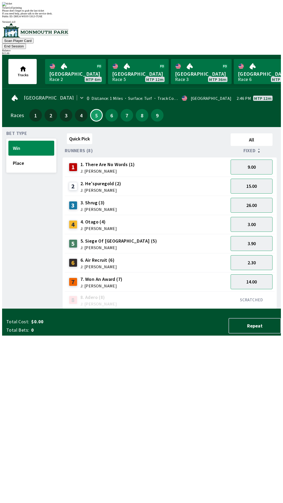
click at [232, 309] on div "Quick Pick All Runners (8) Fixed 1 1. There Are No Words (1) J: [PERSON_NAME] 9…" at bounding box center [172, 220] width 218 height 178
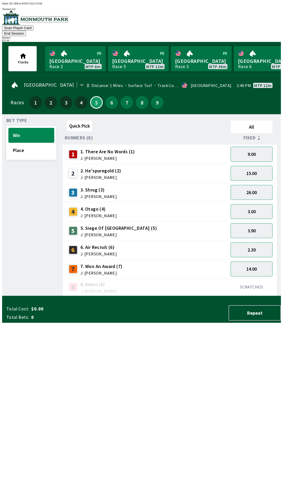
click at [26, 31] on button "End Session" at bounding box center [14, 34] width 24 height 6
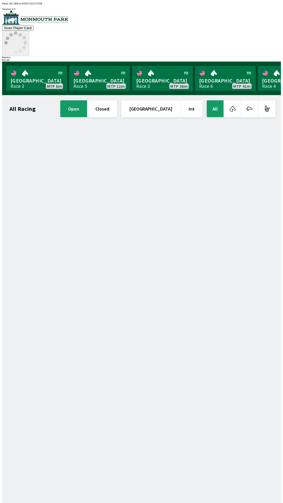
click at [17, 51] on circle at bounding box center [15, 52] width 3 height 3
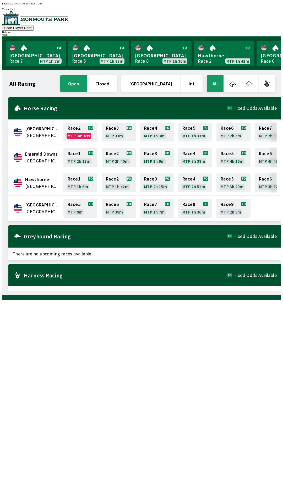
scroll to position [0, 474]
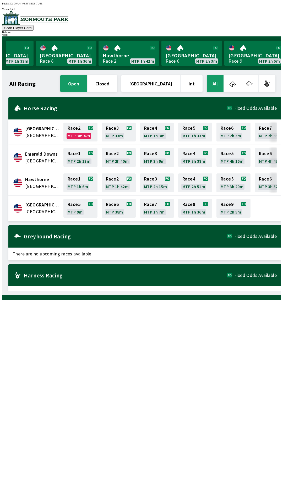
click at [87, 82] on button "open" at bounding box center [73, 83] width 27 height 17
click at [87, 83] on button "open" at bounding box center [73, 83] width 27 height 17
click at [87, 80] on button "open" at bounding box center [73, 83] width 27 height 17
click at [159, 79] on button "[GEOGRAPHIC_DATA]" at bounding box center [150, 83] width 59 height 17
click at [218, 80] on button "All" at bounding box center [215, 83] width 17 height 17
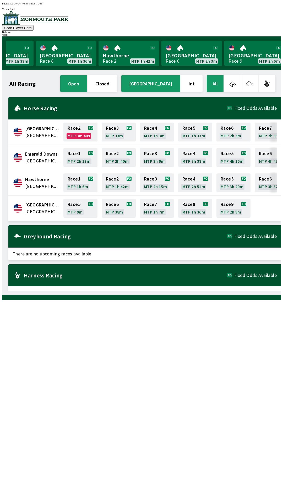
click at [219, 89] on button "All" at bounding box center [215, 83] width 17 height 17
click at [182, 291] on div "All Racing open closed [GEOGRAPHIC_DATA] Int All [GEOGRAPHIC_DATA] [GEOGRAPHIC_…" at bounding box center [143, 182] width 275 height 217
click at [186, 291] on div "All Racing open closed [GEOGRAPHIC_DATA] Int All [GEOGRAPHIC_DATA] [GEOGRAPHIC_…" at bounding box center [143, 182] width 275 height 217
click at [190, 291] on div "All Racing open closed [GEOGRAPHIC_DATA] Int All [GEOGRAPHIC_DATA] [GEOGRAPHIC_…" at bounding box center [143, 182] width 275 height 217
click at [172, 291] on div "All Racing open closed [GEOGRAPHIC_DATA] Int All [GEOGRAPHIC_DATA] [GEOGRAPHIC_…" at bounding box center [143, 182] width 275 height 217
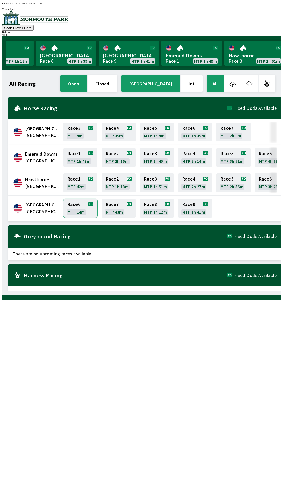
click at [78, 203] on link "Race 6 MTP 14m" at bounding box center [80, 208] width 34 height 19
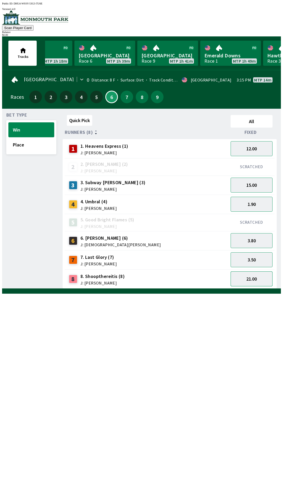
click at [252, 279] on button "21.00" at bounding box center [252, 278] width 42 height 15
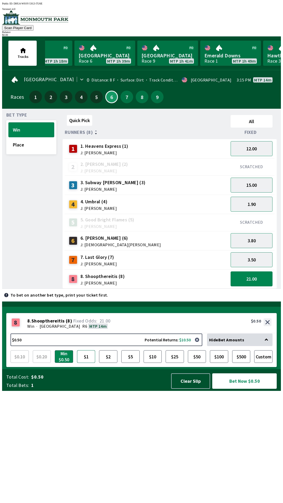
click at [88, 363] on button "$1" at bounding box center [86, 356] width 18 height 13
click at [241, 389] on button "Bet Now $1.00" at bounding box center [244, 380] width 64 height 15
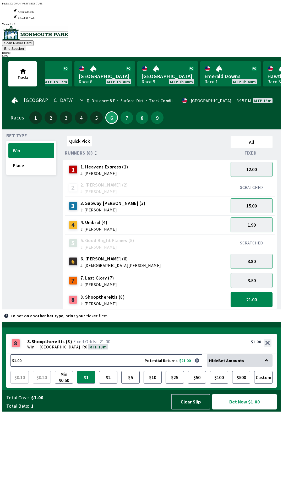
click at [251, 410] on button "Bet Now $1.00" at bounding box center [244, 401] width 64 height 15
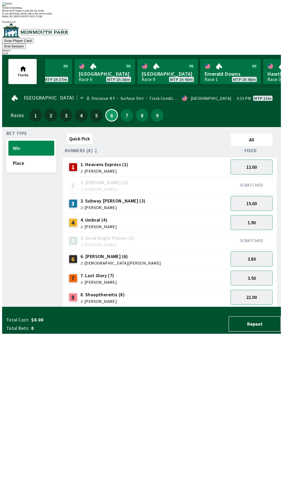
click at [165, 307] on div "Quick Pick All Runners (8) Fixed 1 1. Heavens Express (1) J: [PERSON_NAME] 12.0…" at bounding box center [172, 219] width 218 height 176
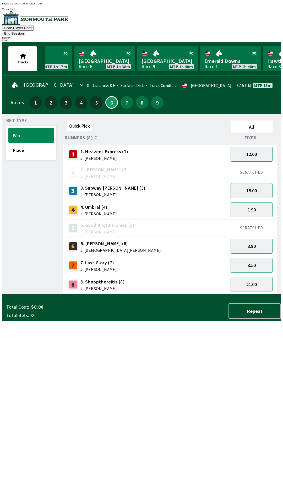
click at [254, 185] on button "15.00" at bounding box center [252, 190] width 42 height 15
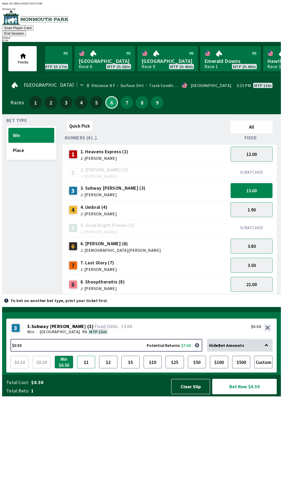
click at [84, 368] on button "$1" at bounding box center [86, 362] width 18 height 13
click at [246, 394] on button "Bet Now $1.00" at bounding box center [244, 386] width 64 height 15
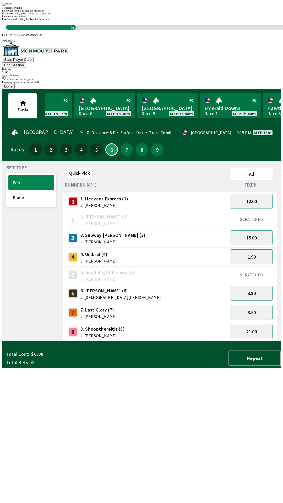
click at [194, 89] on div "Ticket/Voucher not recognised Please try again, or talk to our staff. Done" at bounding box center [141, 81] width 279 height 15
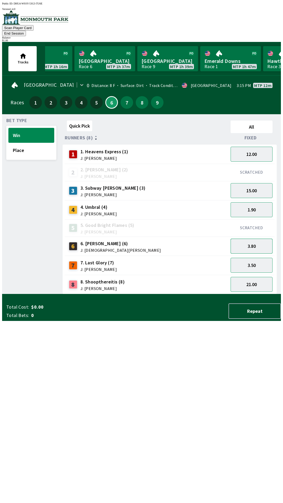
click at [252, 239] on button "3.80" at bounding box center [252, 246] width 42 height 15
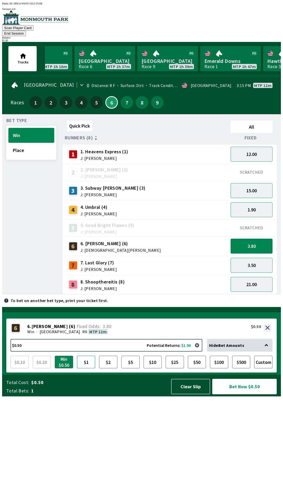
click at [89, 368] on button "$1" at bounding box center [86, 362] width 18 height 13
click at [247, 394] on button "Bet Now $1.00" at bounding box center [244, 386] width 64 height 15
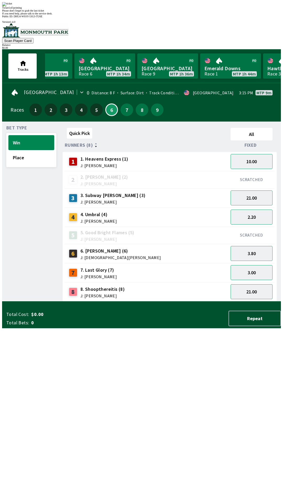
click at [192, 302] on div "Quick Pick All Runners (8) Fixed 1 1. Heavens Express (1) J: [PERSON_NAME] 10.0…" at bounding box center [172, 214] width 218 height 176
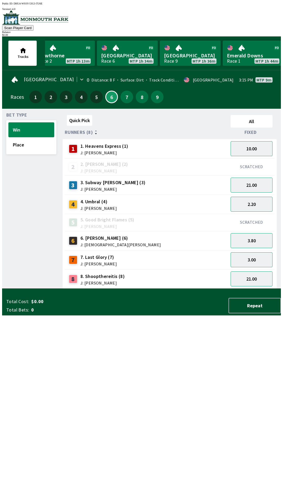
scroll to position [0, 513]
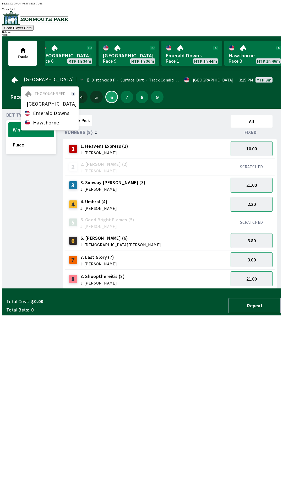
click at [71, 92] on span "4" at bounding box center [73, 94] width 5 height 4
click at [189, 94] on div "Races 1 2 3 4 5 6 7 8 9" at bounding box center [141, 96] width 262 height 15
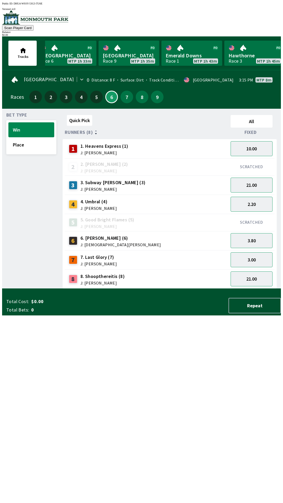
click at [254, 91] on div "Races 1 2 3 4 5 6 7 8 9" at bounding box center [141, 96] width 262 height 15
click at [24, 50] on link "Hawthorne Race 2 MTP 1h 13m" at bounding box center [3, 53] width 61 height 25
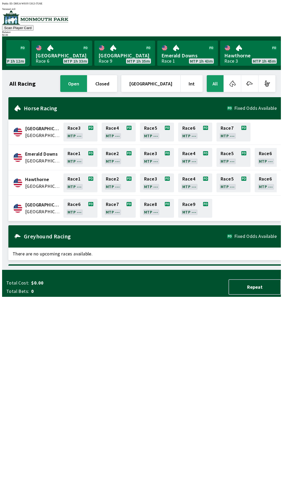
scroll to position [0, 474]
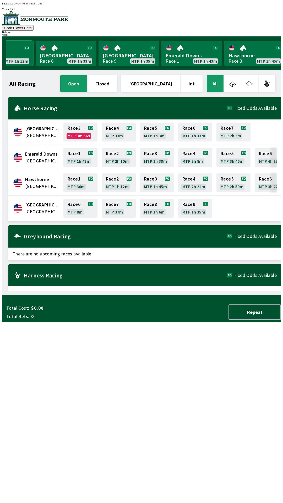
click at [16, 50] on link "Hawthorne Race 2 MTP 1h 12m" at bounding box center [3, 53] width 61 height 25
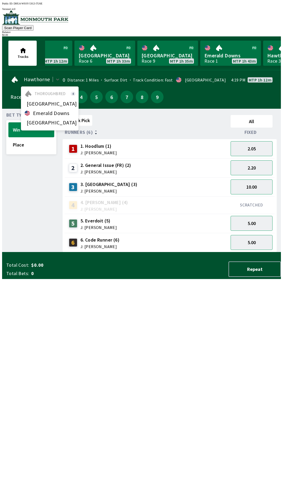
click at [208, 81] on div "option Canterbury Park focused, 0 of 3. 3 results available. Use Up and Down to…" at bounding box center [141, 79] width 262 height 11
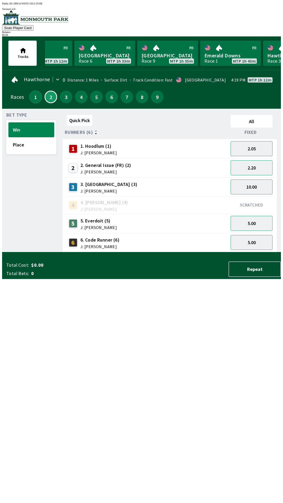
click at [33, 94] on button "1" at bounding box center [35, 97] width 13 height 13
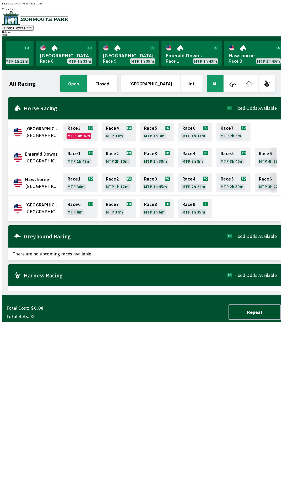
click at [236, 82] on button "button" at bounding box center [232, 83] width 17 height 17
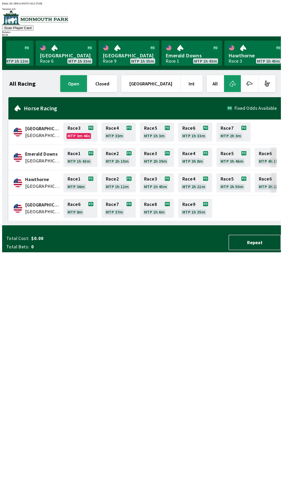
click at [245, 81] on button "button" at bounding box center [249, 83] width 17 height 17
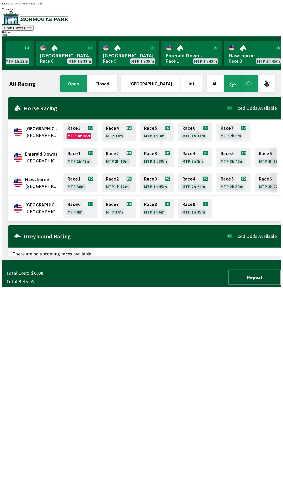
click at [233, 82] on button "button" at bounding box center [232, 83] width 17 height 17
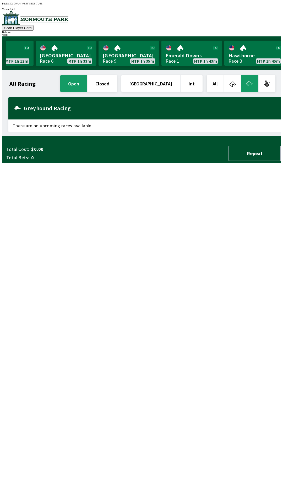
click at [247, 81] on button "button" at bounding box center [249, 83] width 17 height 17
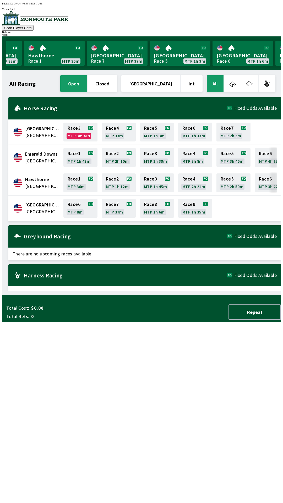
scroll to position [0, 169]
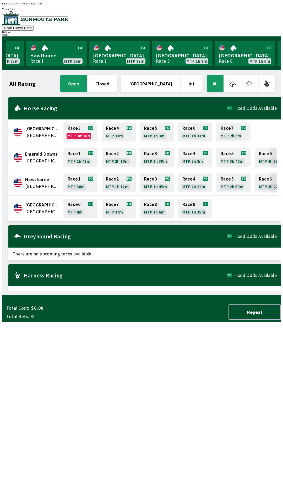
click at [159, 82] on button "[GEOGRAPHIC_DATA]" at bounding box center [150, 83] width 59 height 17
click at [166, 80] on button "[GEOGRAPHIC_DATA]" at bounding box center [150, 83] width 59 height 17
